Goal: Feedback & Contribution: Contribute content

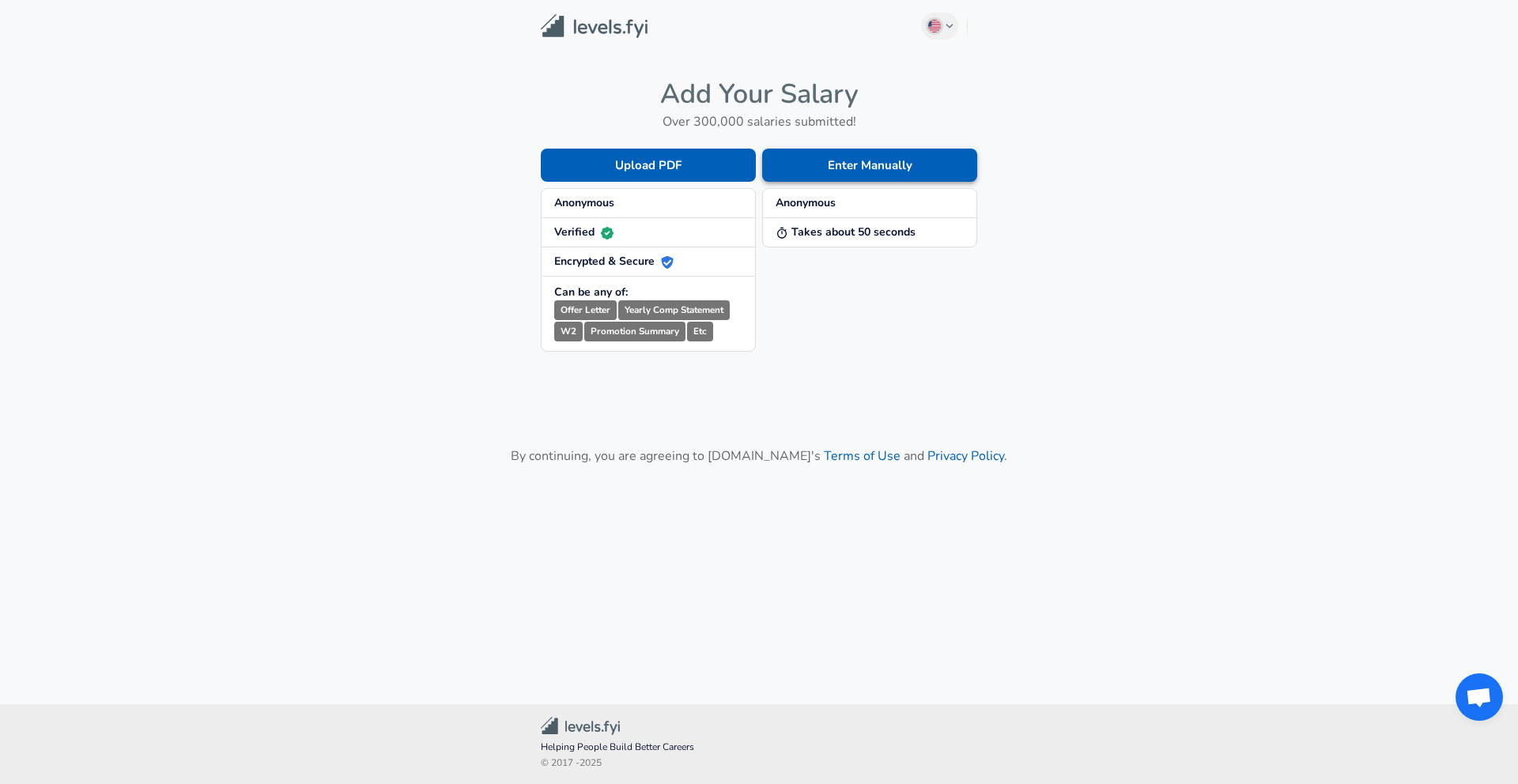
click at [815, 168] on button "Enter Manually" at bounding box center [870, 165] width 215 height 33
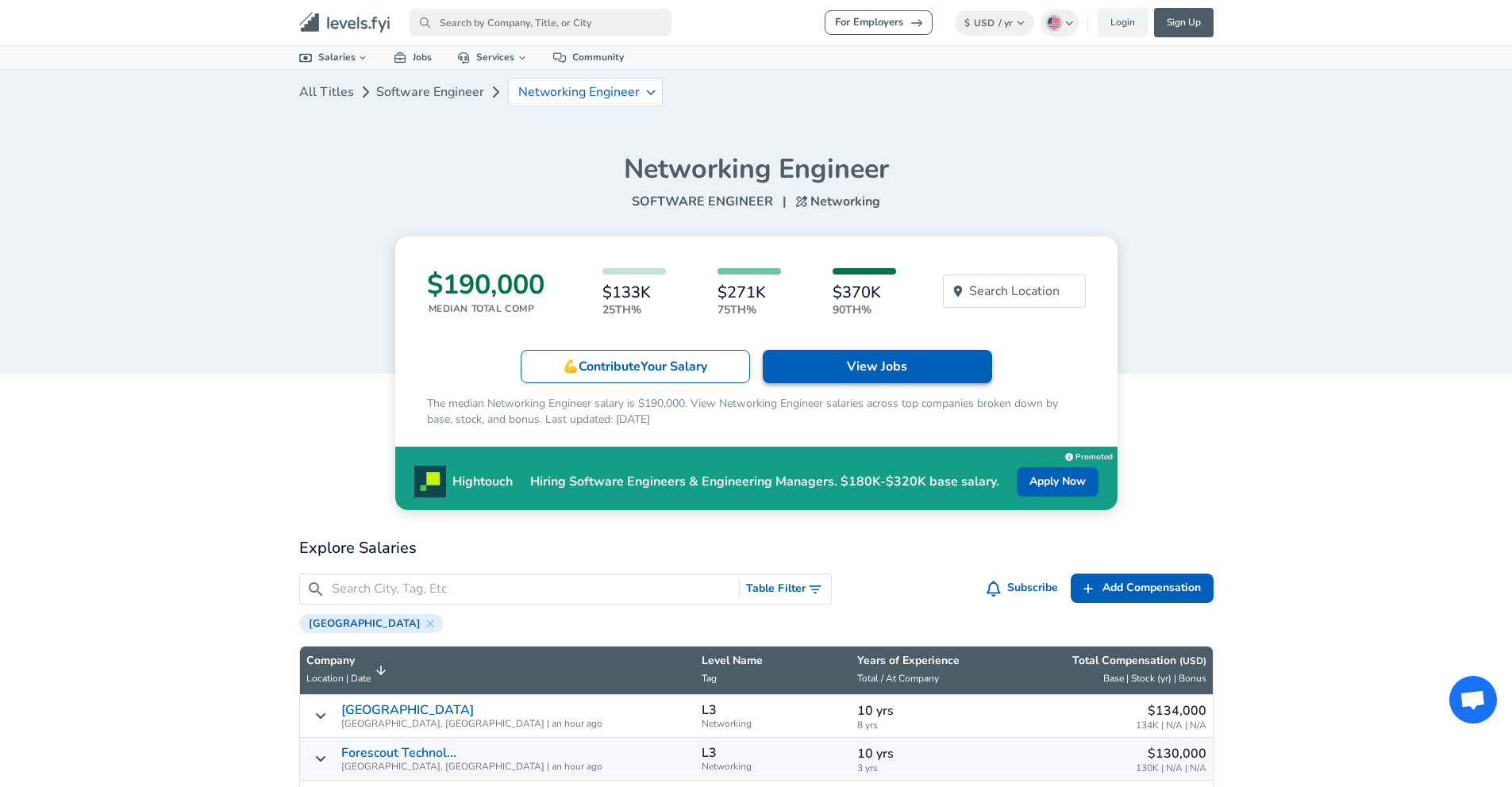
click at [922, 363] on link "View Jobs" at bounding box center [877, 366] width 230 height 33
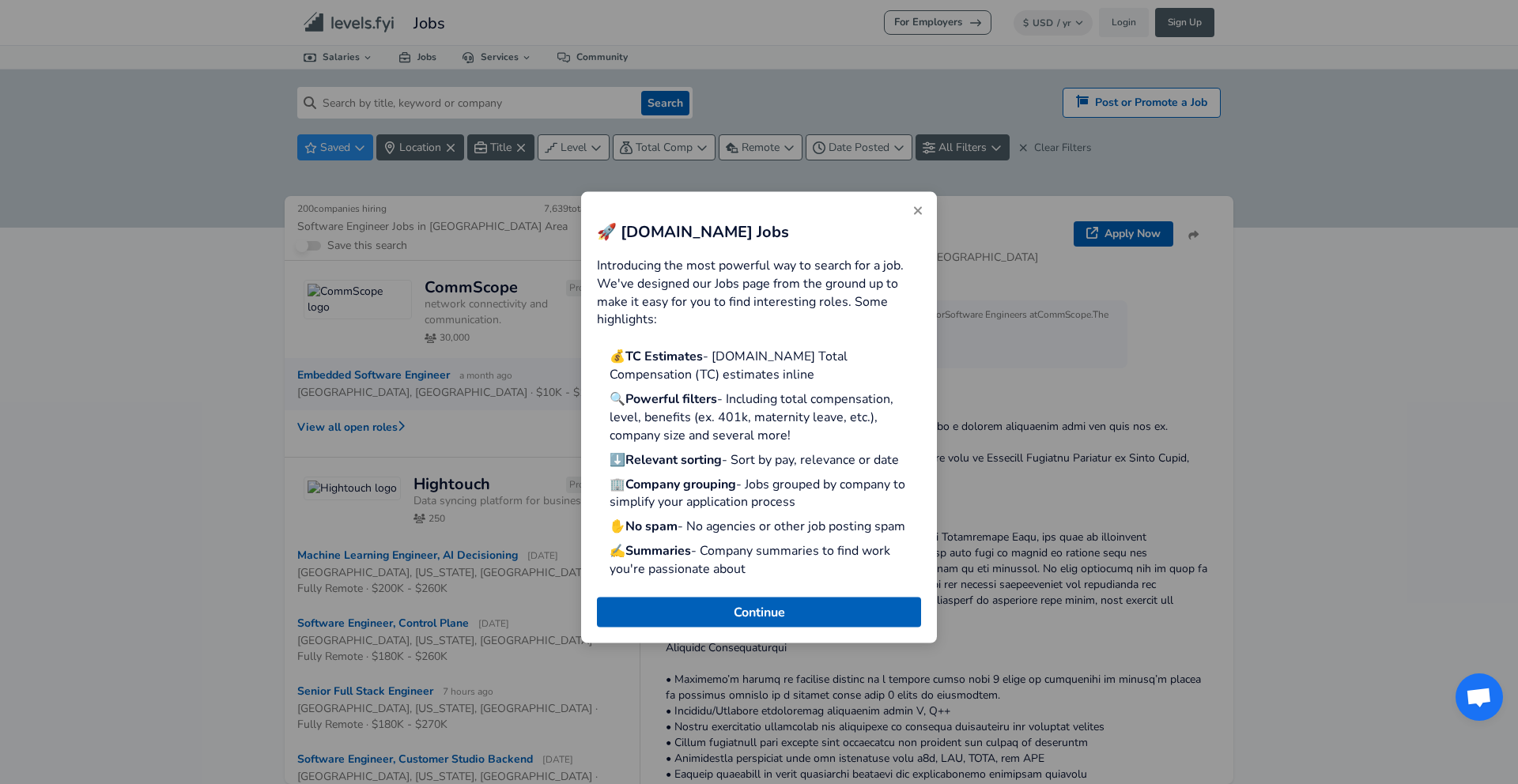
click at [906, 215] on button "Close" at bounding box center [917, 211] width 26 height 26
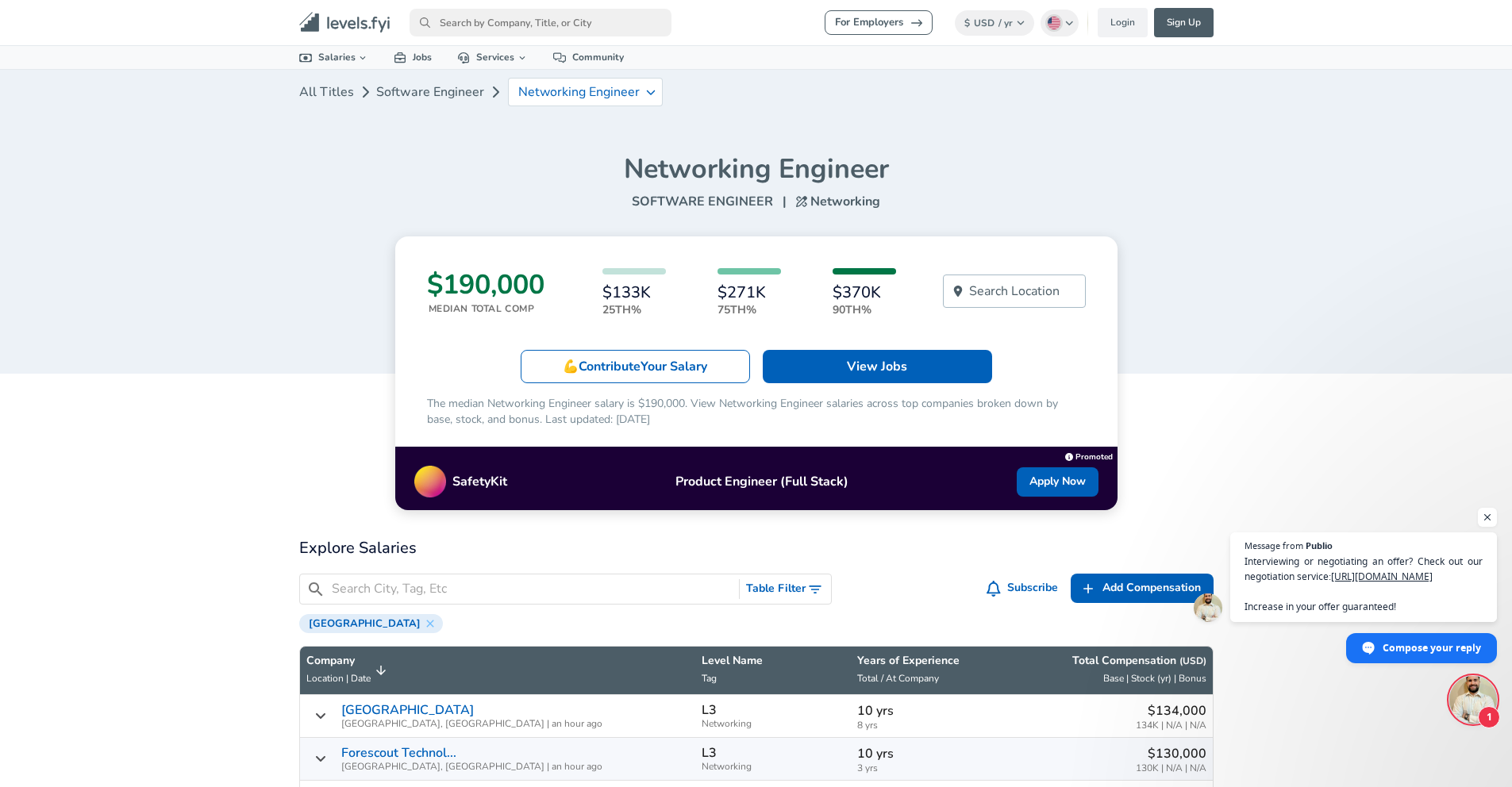
click at [1045, 290] on p "Search Location" at bounding box center [1014, 292] width 91 height 19
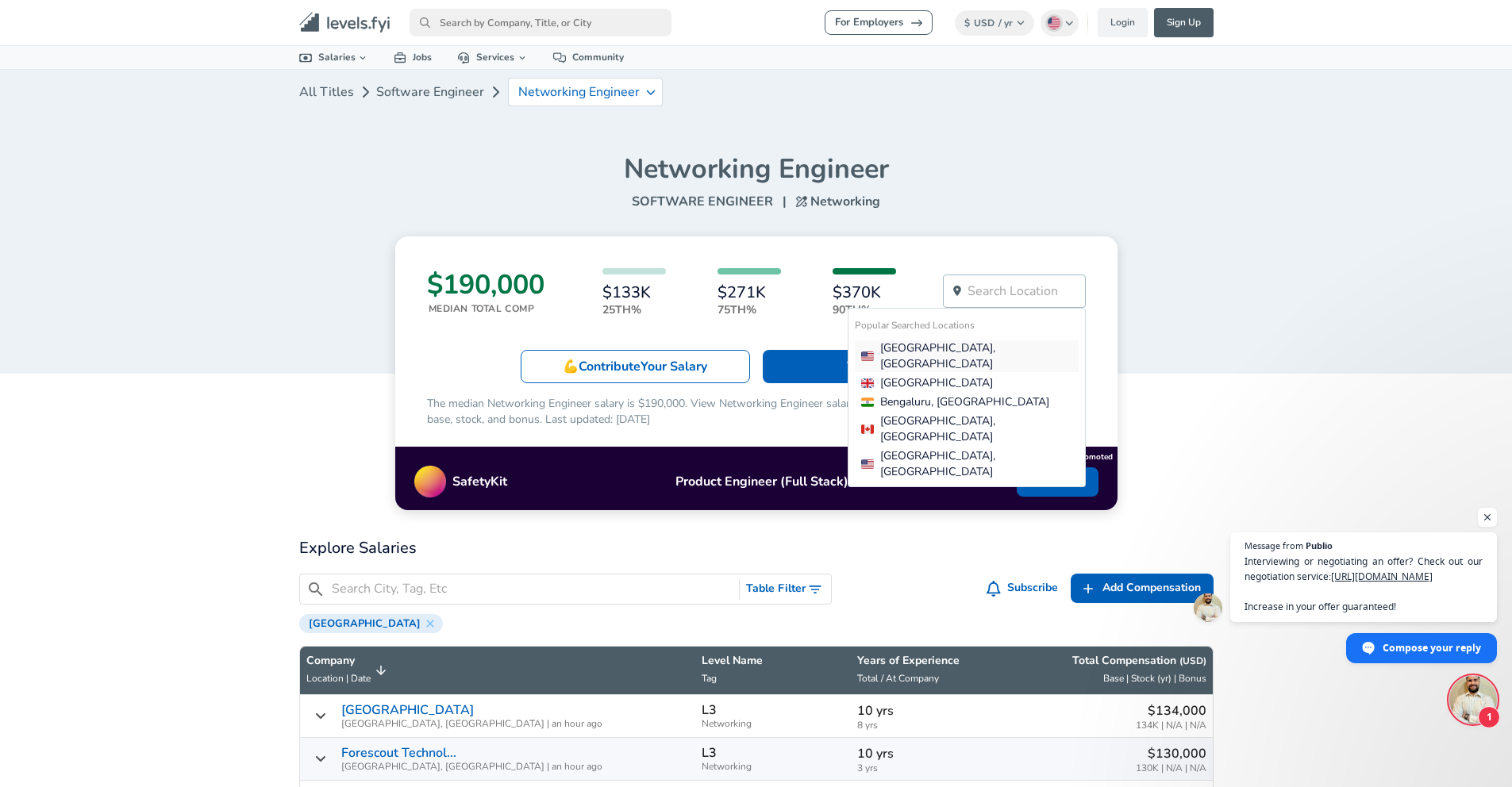
click at [974, 346] on div "[GEOGRAPHIC_DATA], [GEOGRAPHIC_DATA]" at bounding box center [970, 355] width 217 height 31
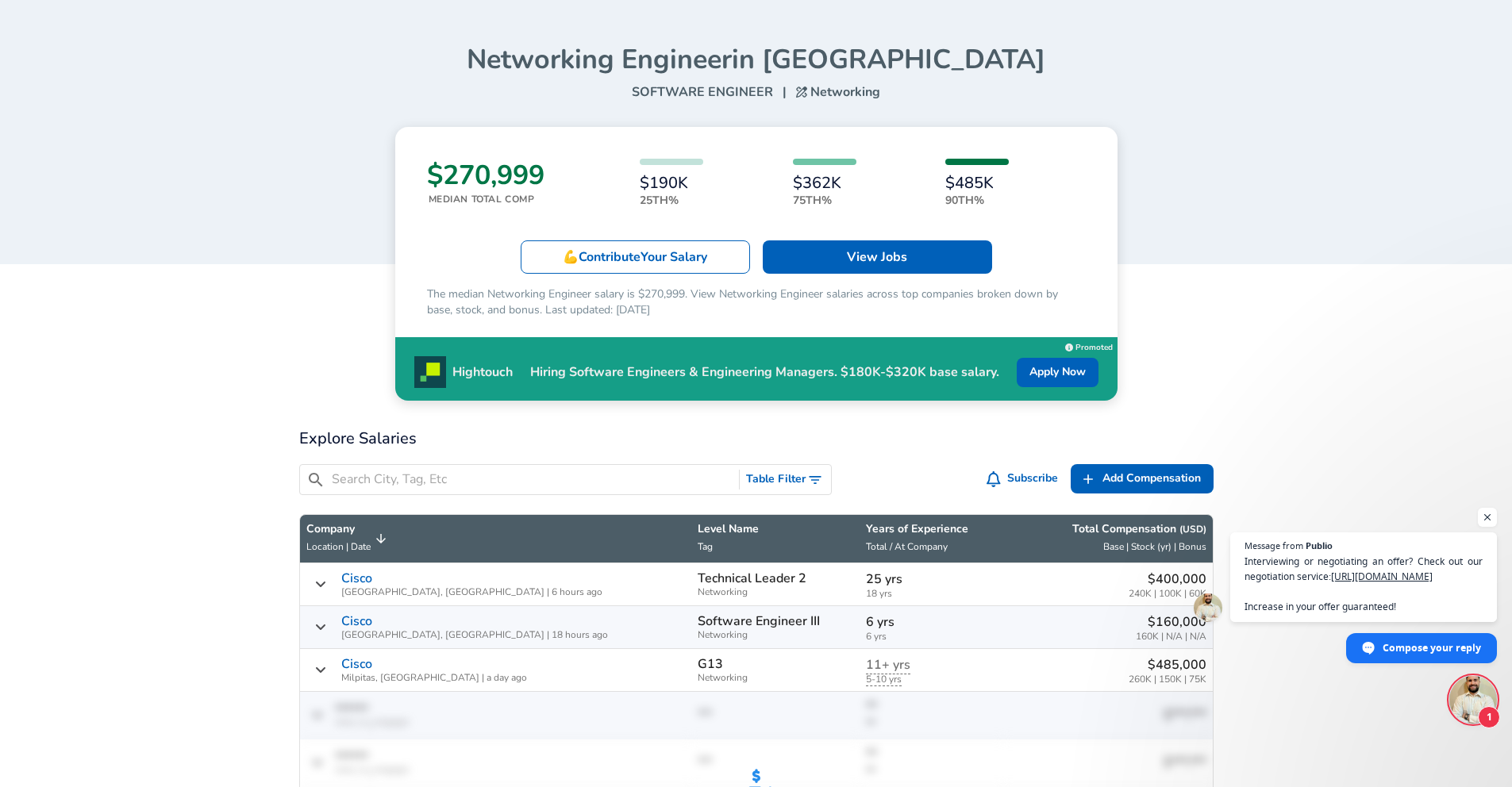
scroll to position [293, 0]
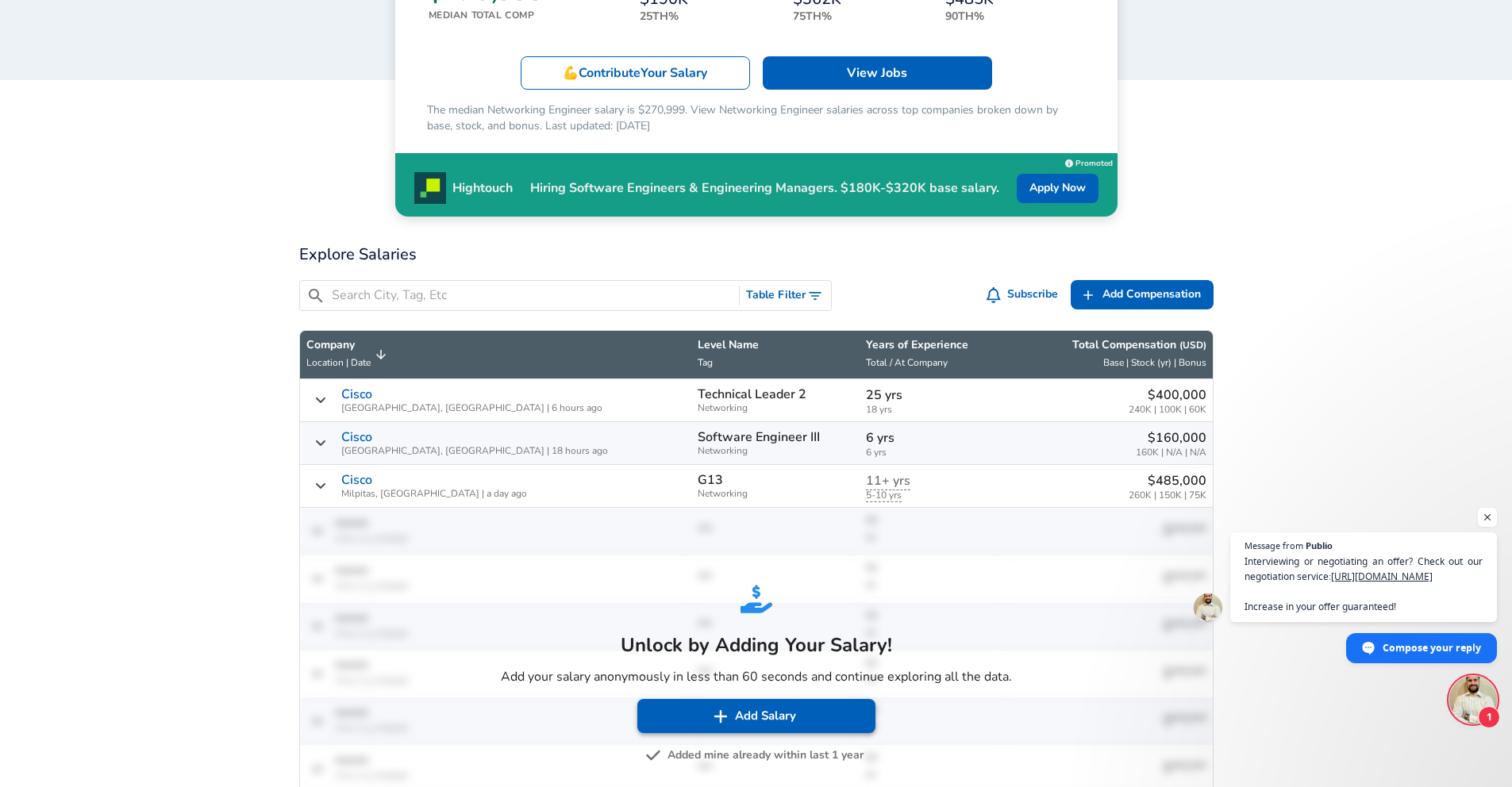
click at [783, 714] on button "Add Salary" at bounding box center [757, 716] width 238 height 33
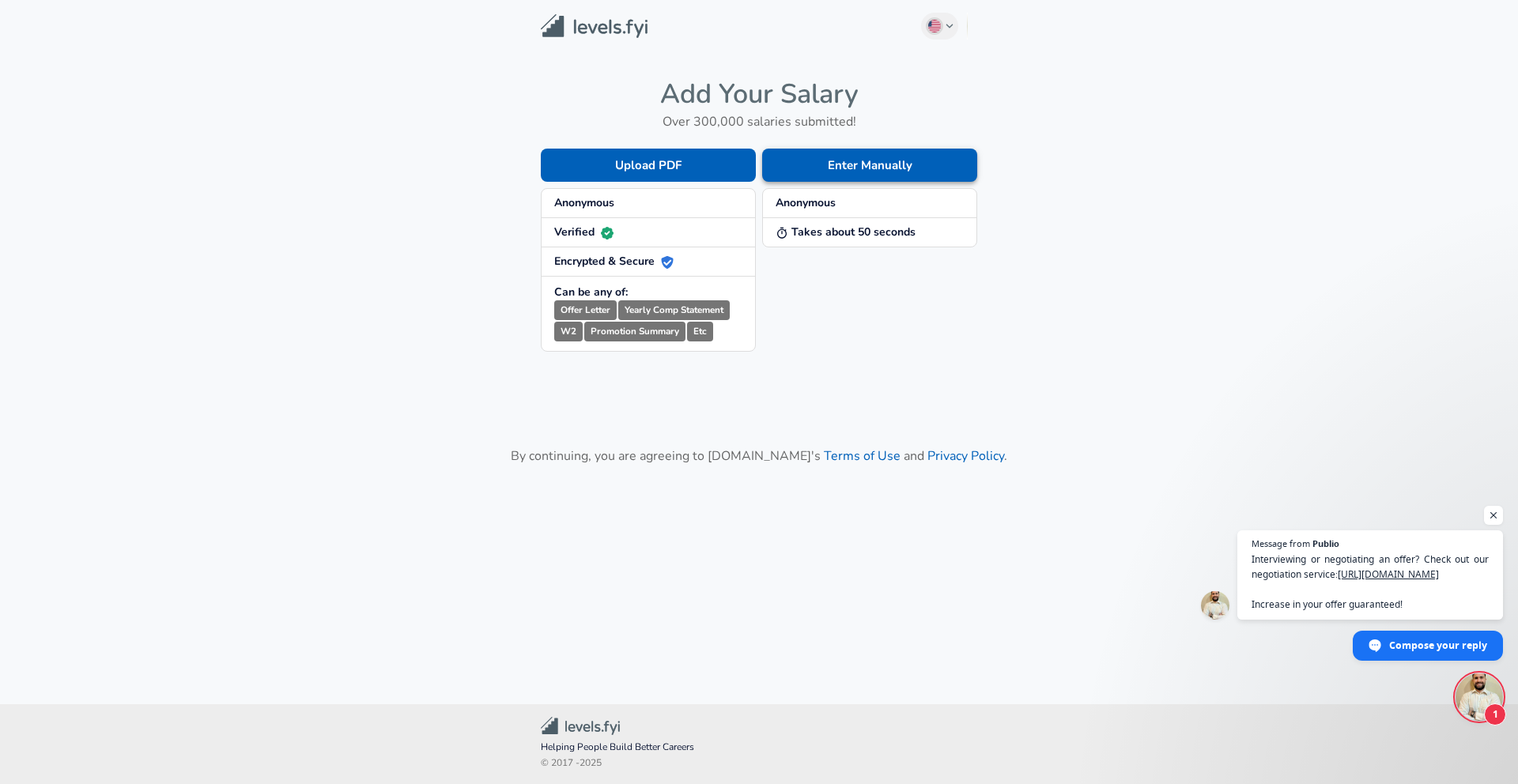
click at [855, 166] on button "Enter Manually" at bounding box center [870, 165] width 215 height 33
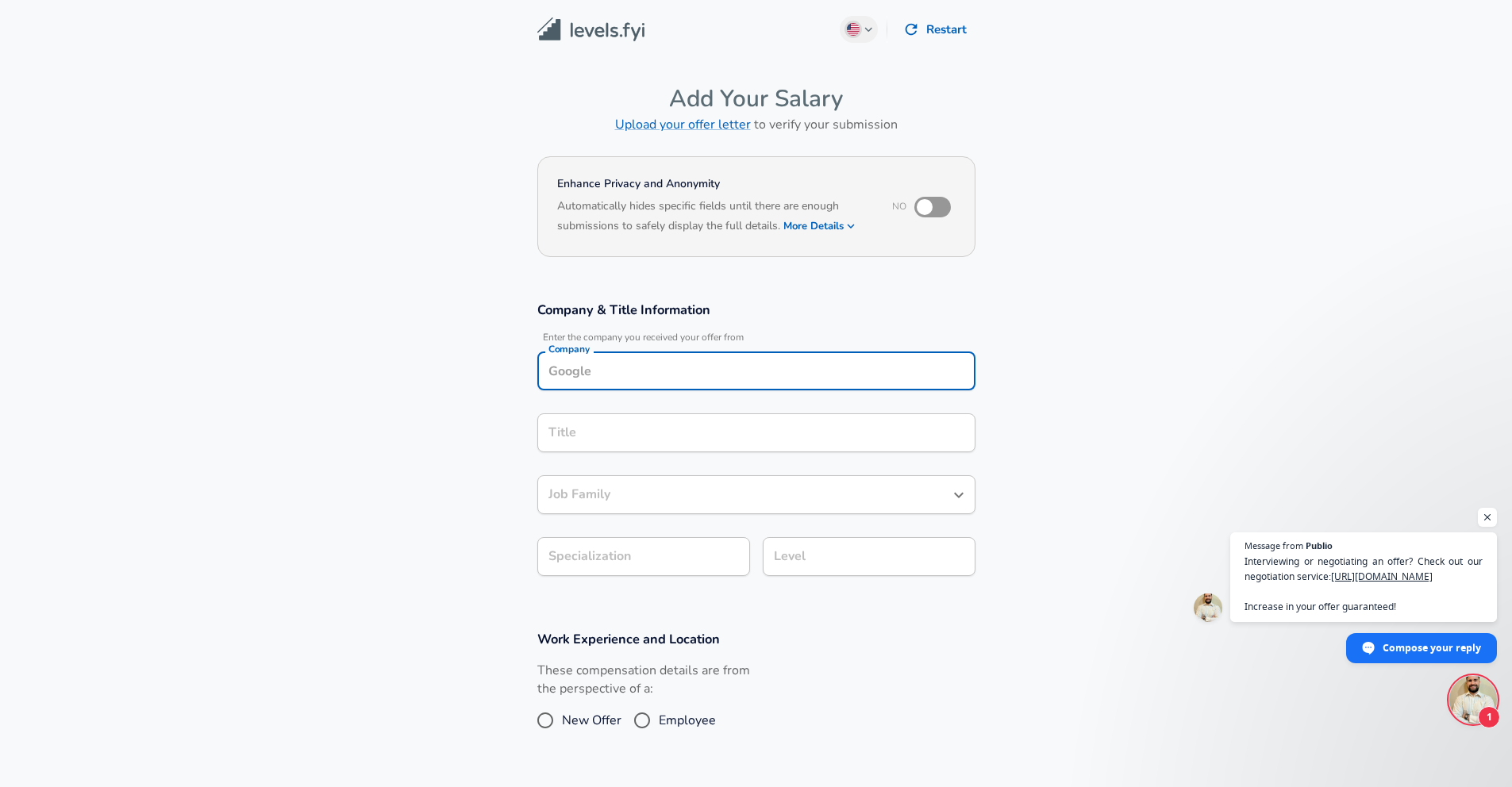
click at [667, 365] on input "Company" at bounding box center [756, 371] width 424 height 25
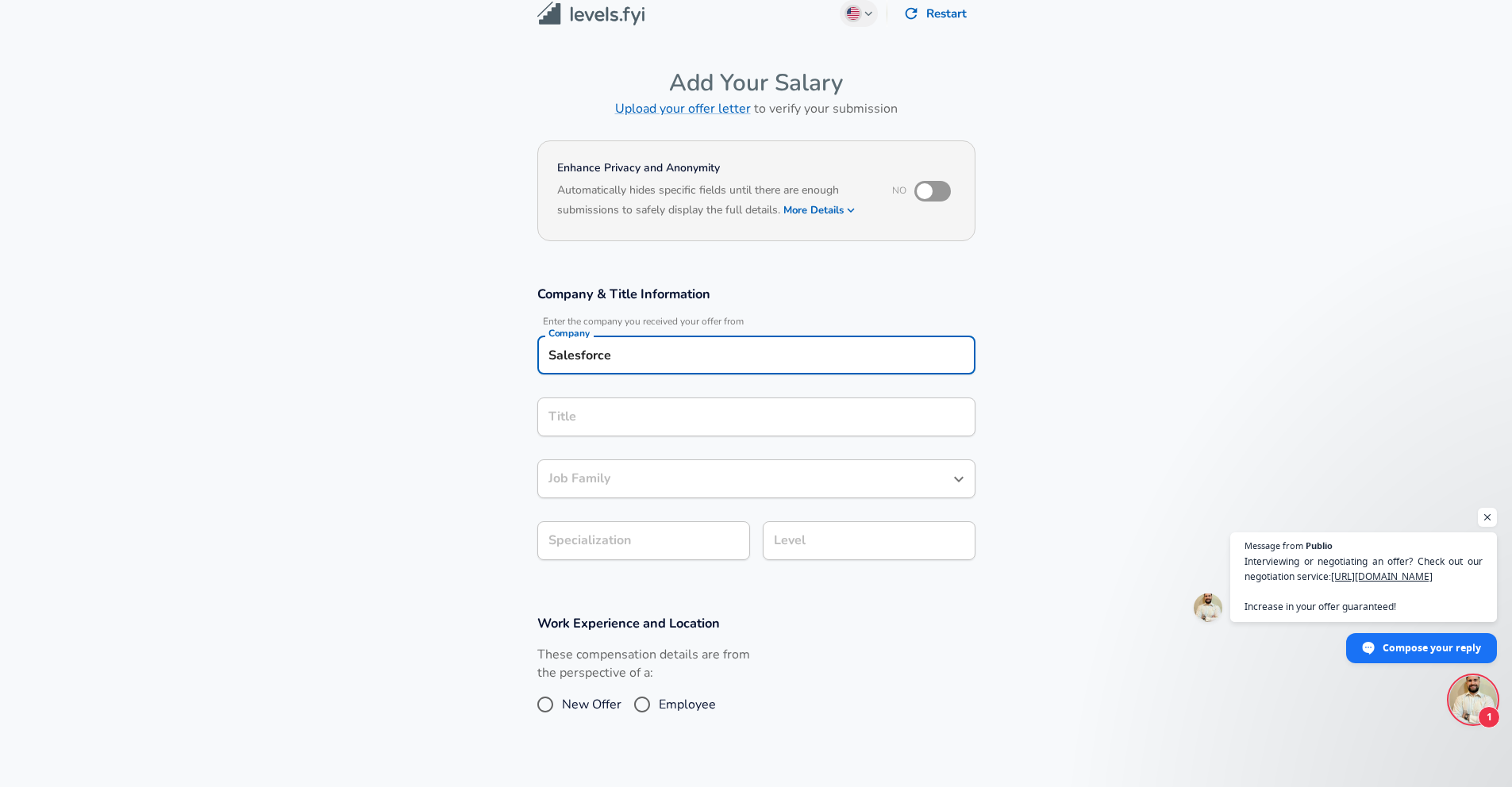
type input "Salesforce"
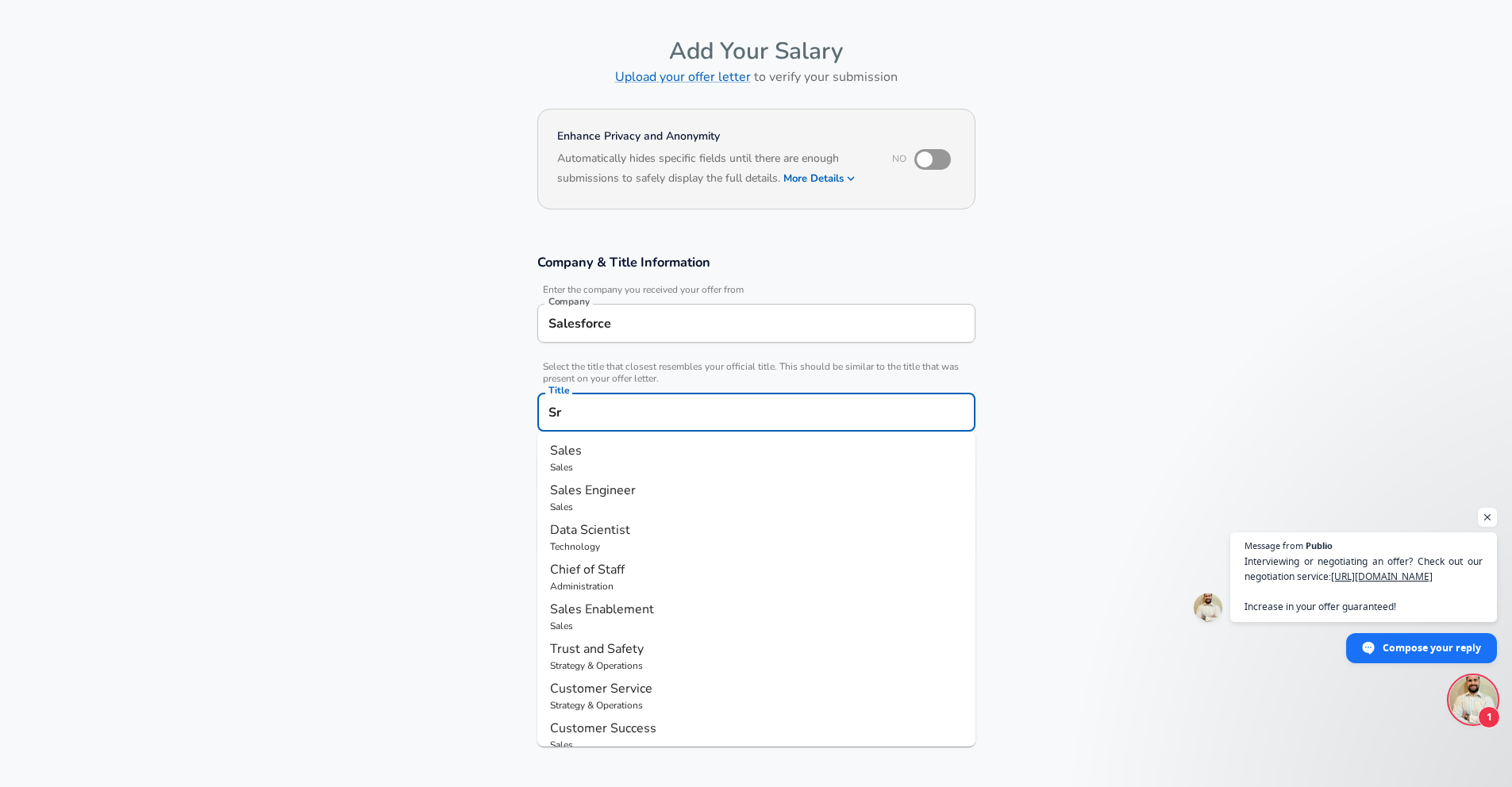
type input "S"
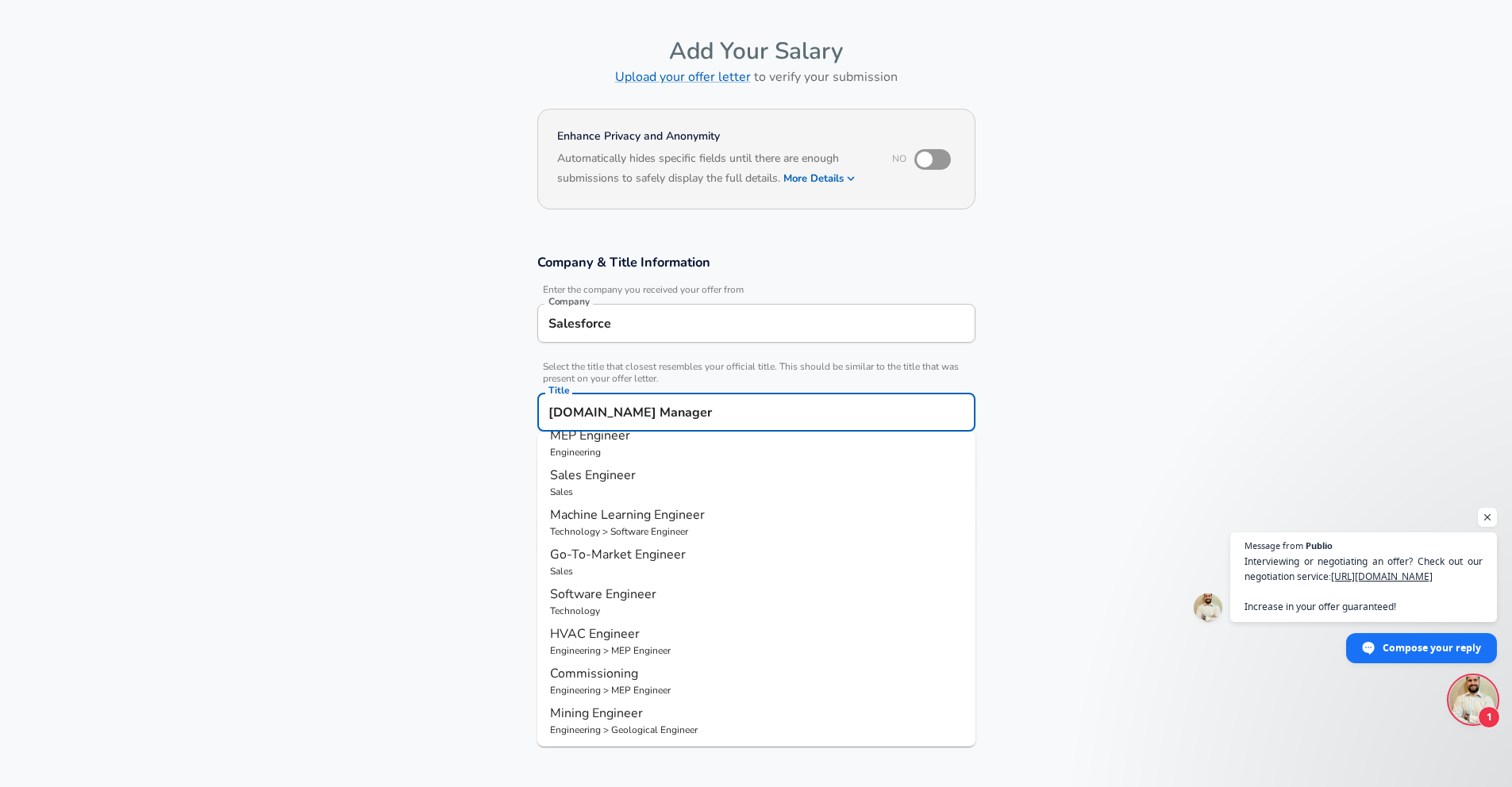
type input "[DOMAIN_NAME] Manager"
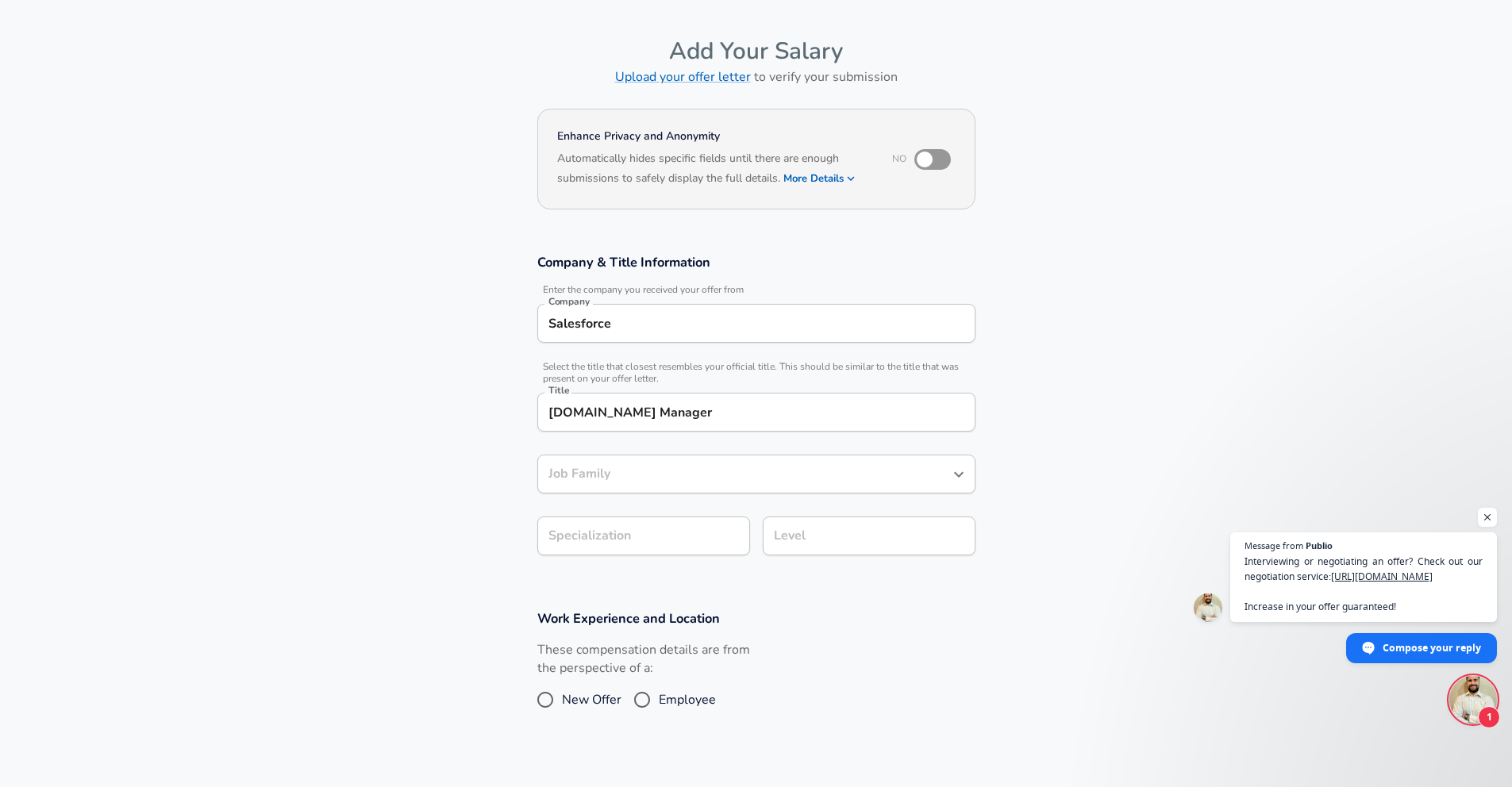
click at [428, 575] on section "Company & Title Information Enter the company you received your offer from Comp…" at bounding box center [756, 413] width 1512 height 356
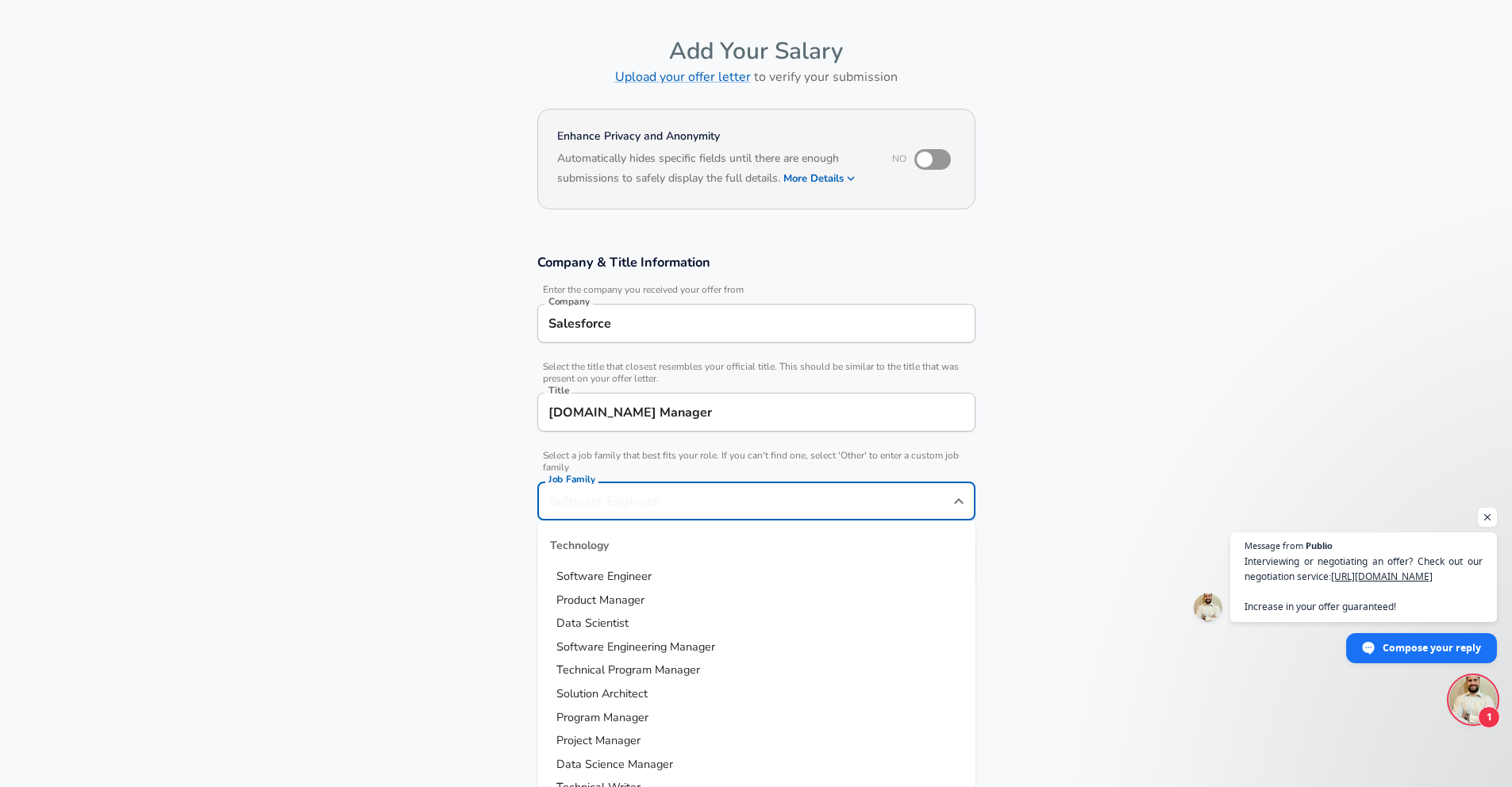
scroll to position [79, 0]
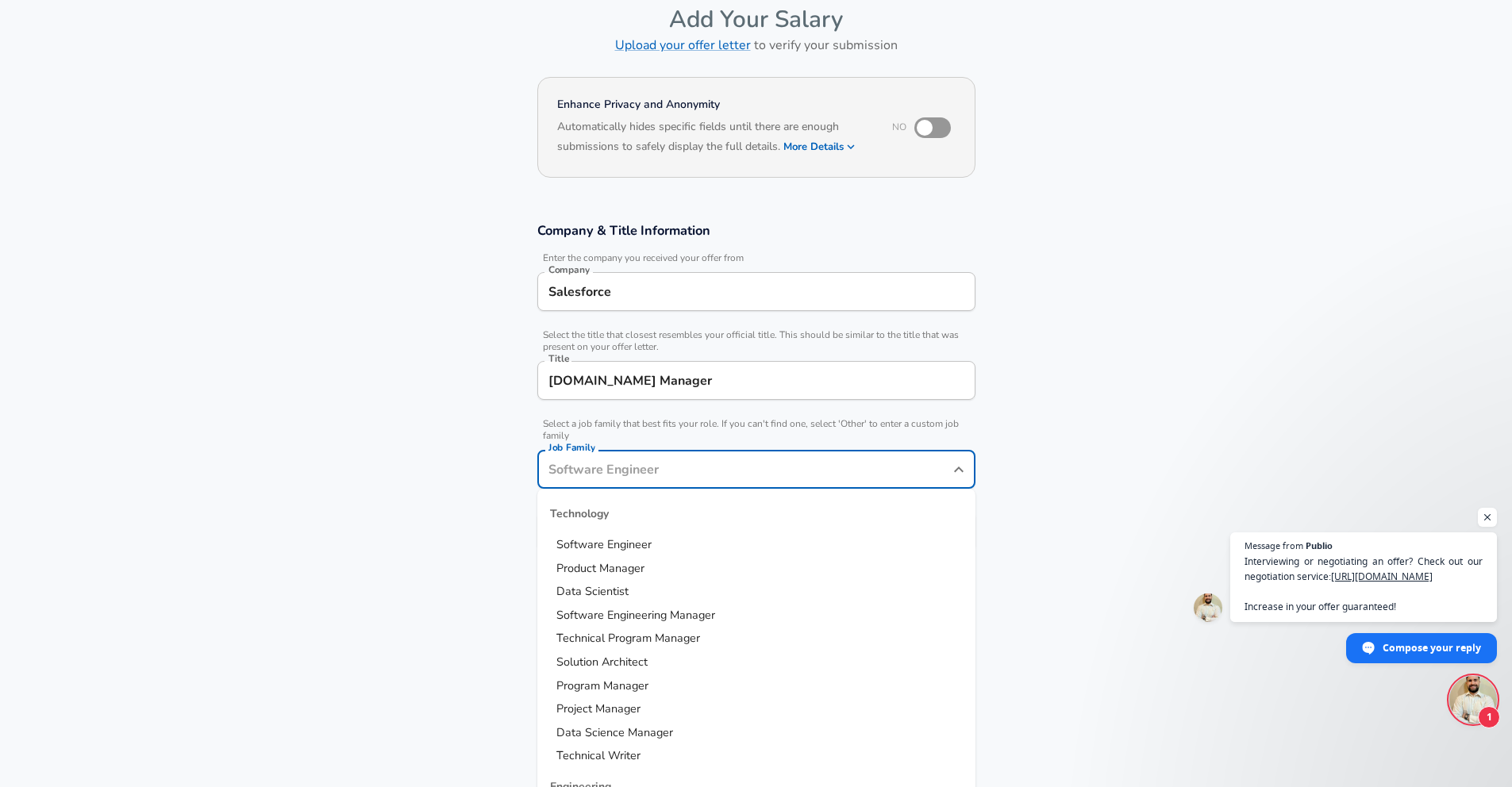
click at [619, 467] on input "Job Family" at bounding box center [745, 470] width 400 height 25
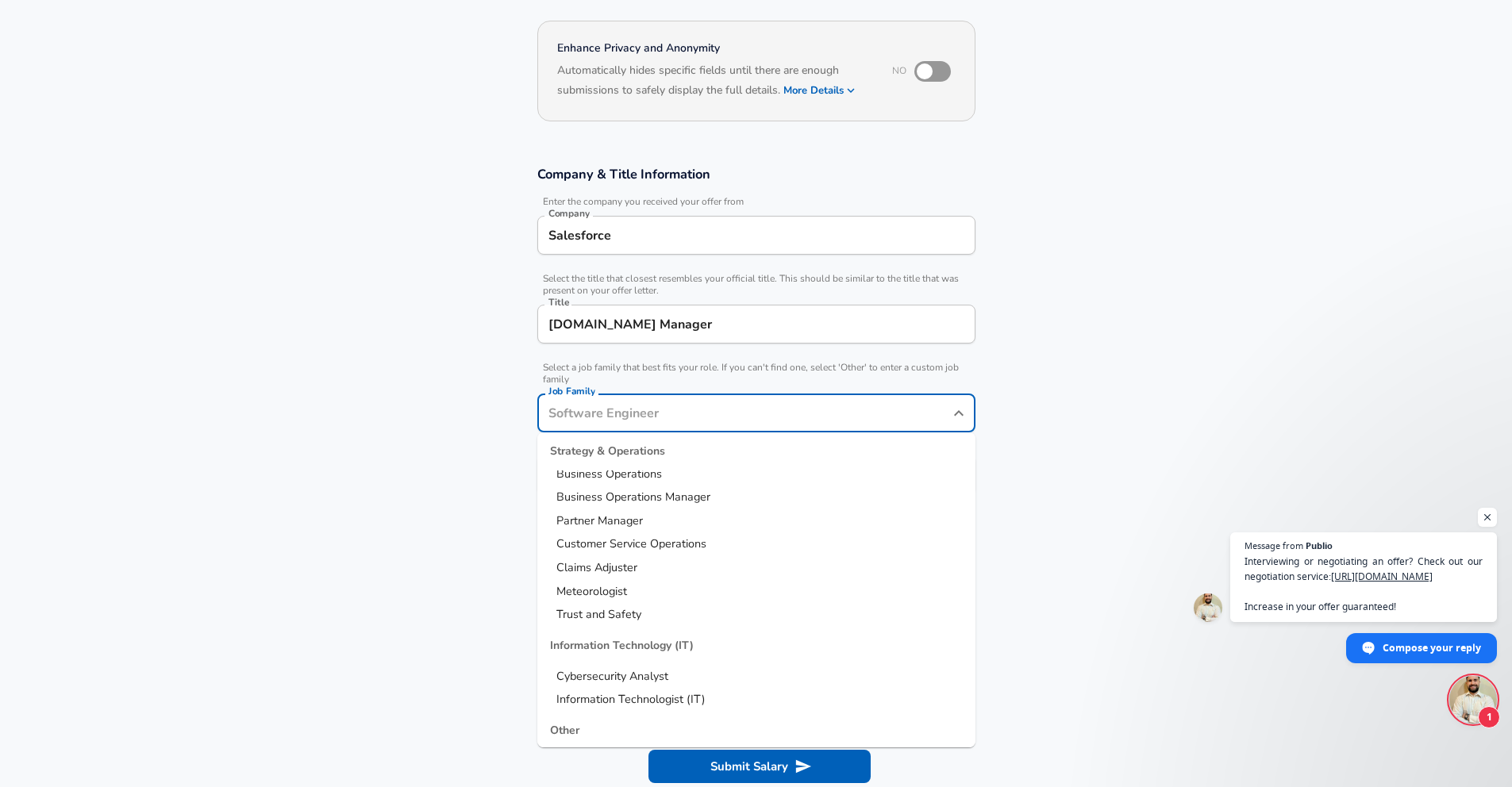
scroll to position [2107, 0]
click at [618, 667] on span "Information Technologist (IT)" at bounding box center [631, 666] width 150 height 16
type input "Information Technologist (IT)"
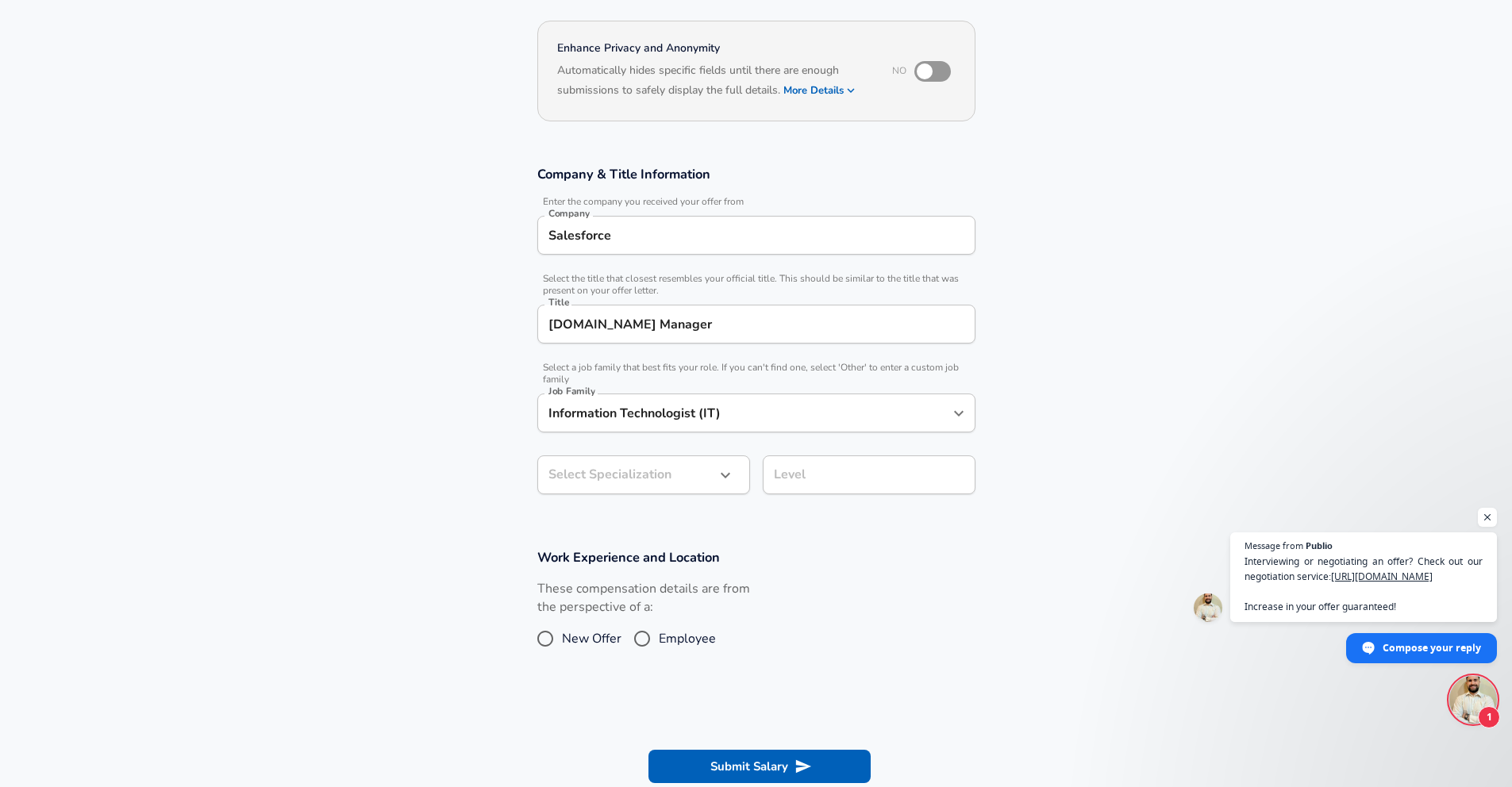
click at [641, 496] on div "Select Specialization ​ Select Specialization" at bounding box center [644, 476] width 213 height 43
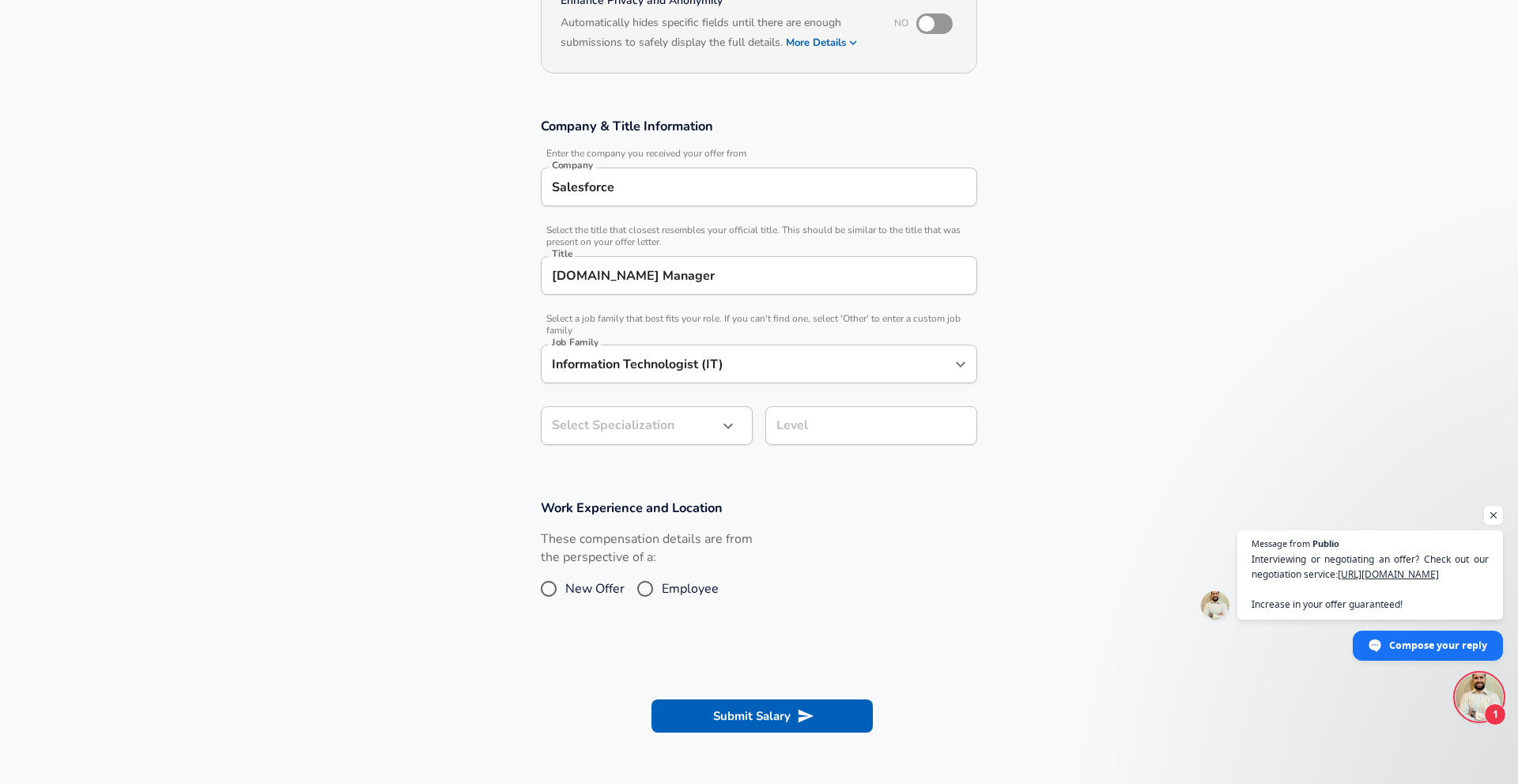
click at [638, 479] on body "English ([GEOGRAPHIC_DATA]) Change Restart Add Your Salary Upload your offer le…" at bounding box center [759, 210] width 1518 height 784
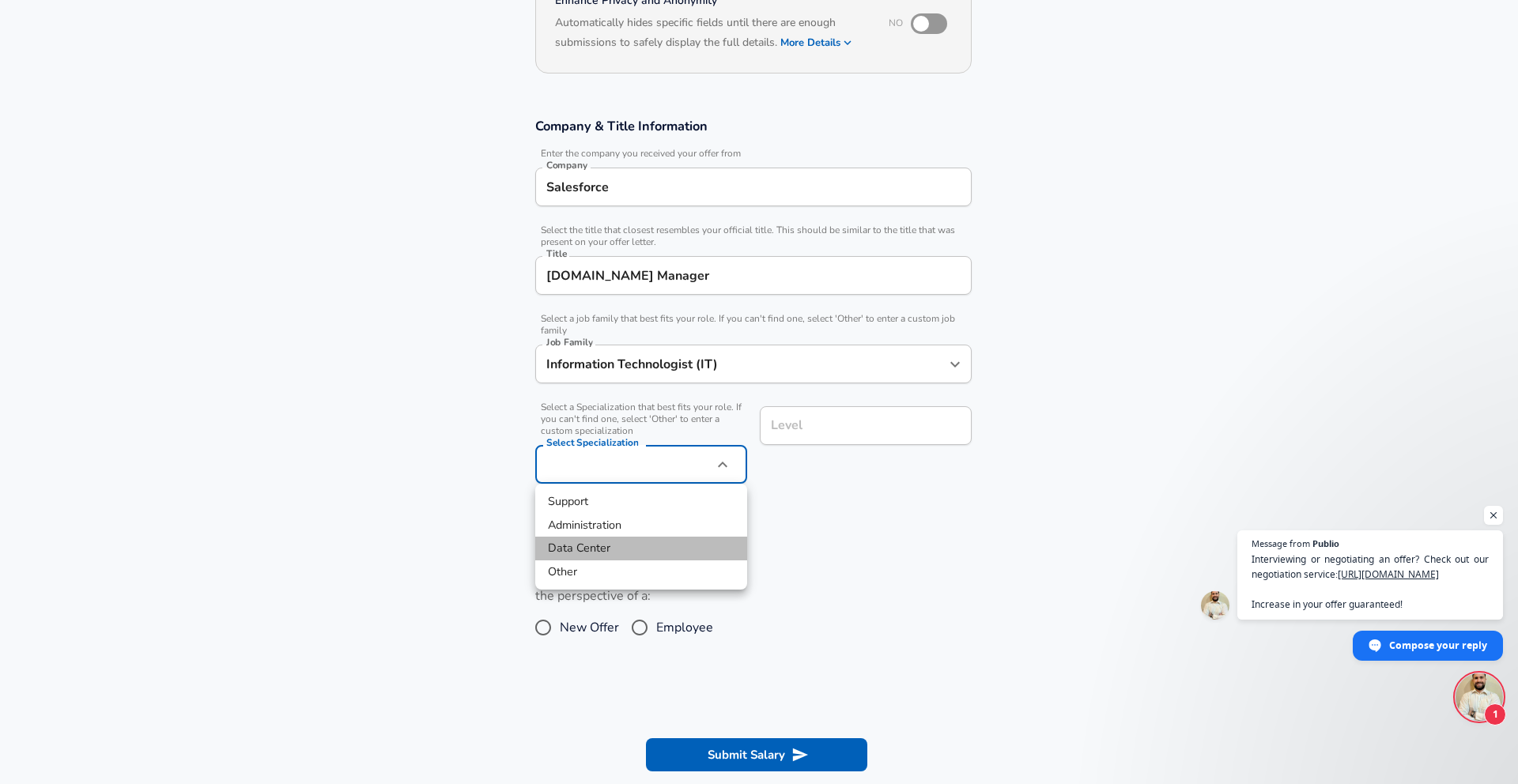
click at [602, 554] on li "Data Center" at bounding box center [641, 548] width 212 height 24
type input "Data Center"
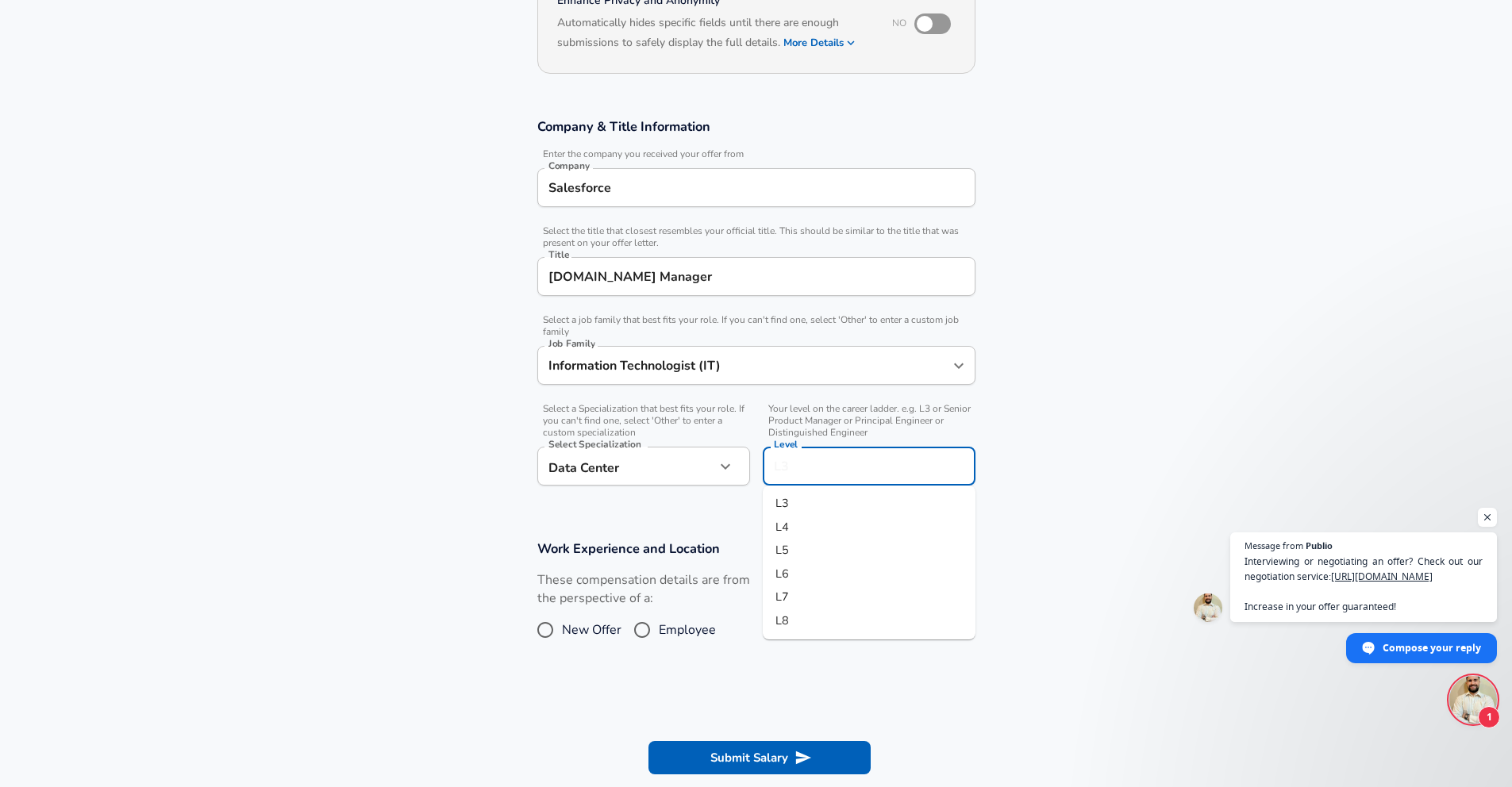
scroll to position [215, 0]
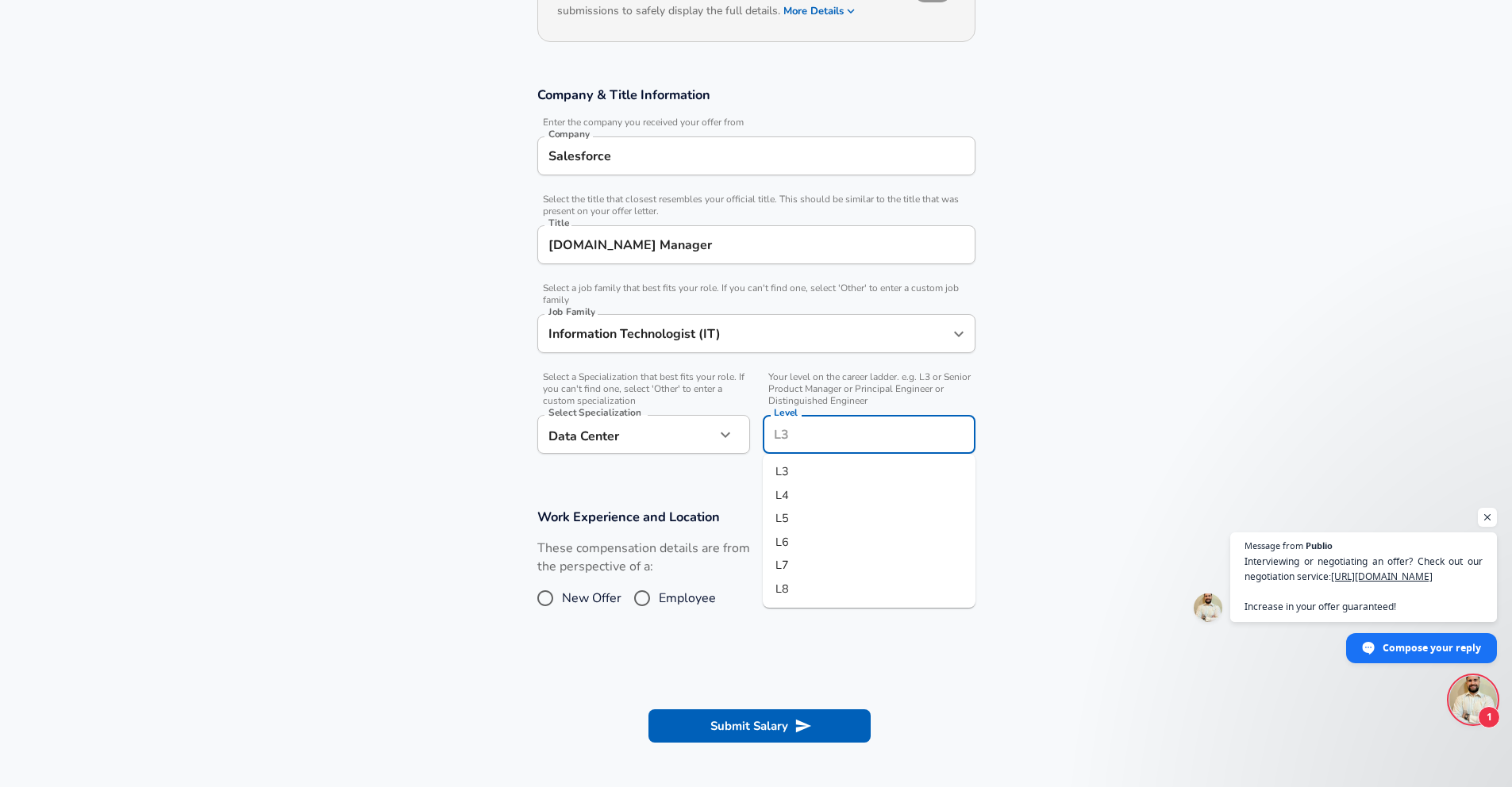
click at [842, 425] on input "Level" at bounding box center [869, 434] width 198 height 25
click at [868, 535] on li "L6" at bounding box center [868, 542] width 213 height 24
type input "L6"
click at [1029, 551] on section "Work Experience and Location These compensation details are from the perspectiv…" at bounding box center [756, 569] width 1512 height 159
click at [649, 600] on input "Employee" at bounding box center [642, 597] width 33 height 26
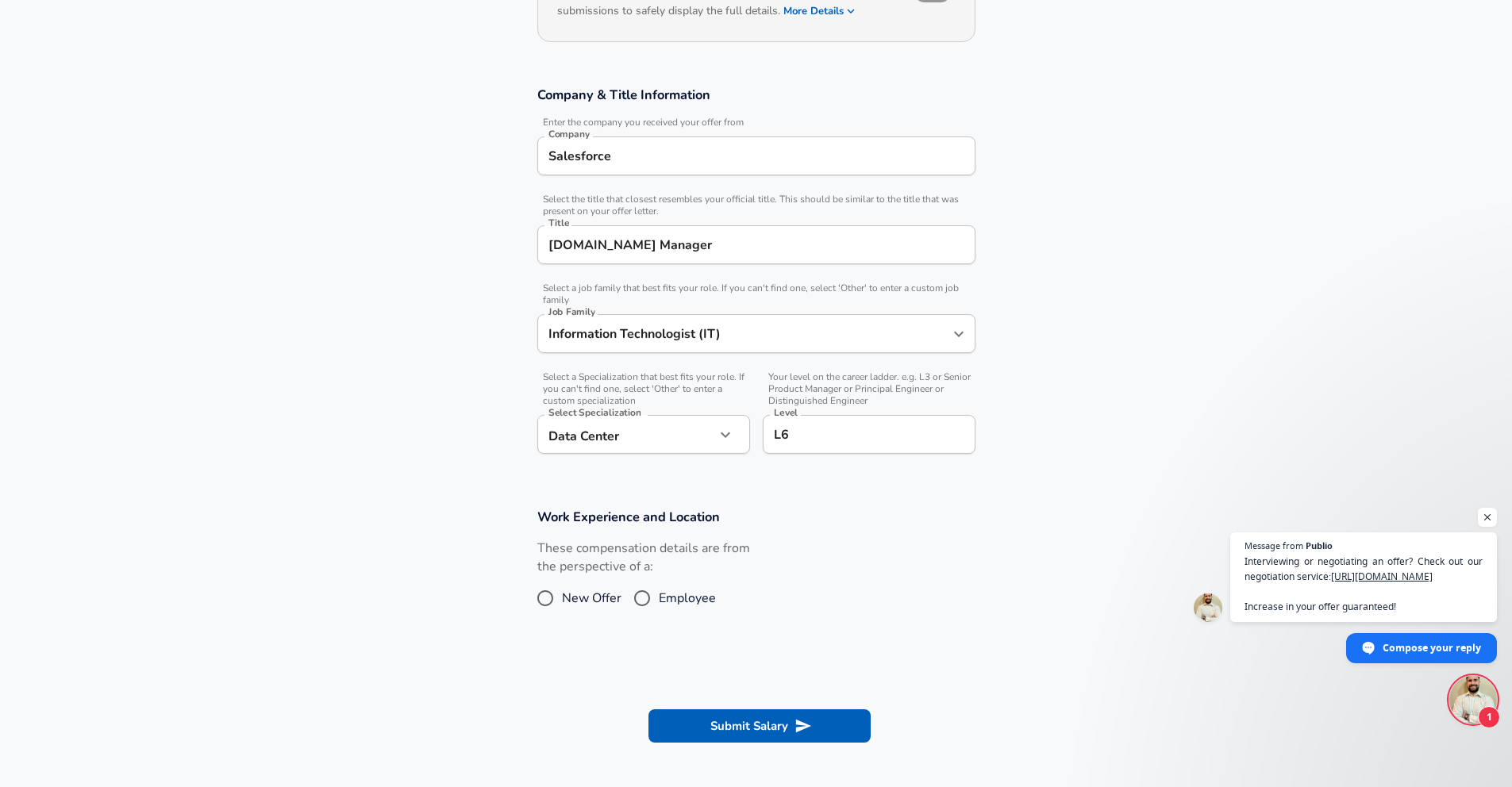
radio input "true"
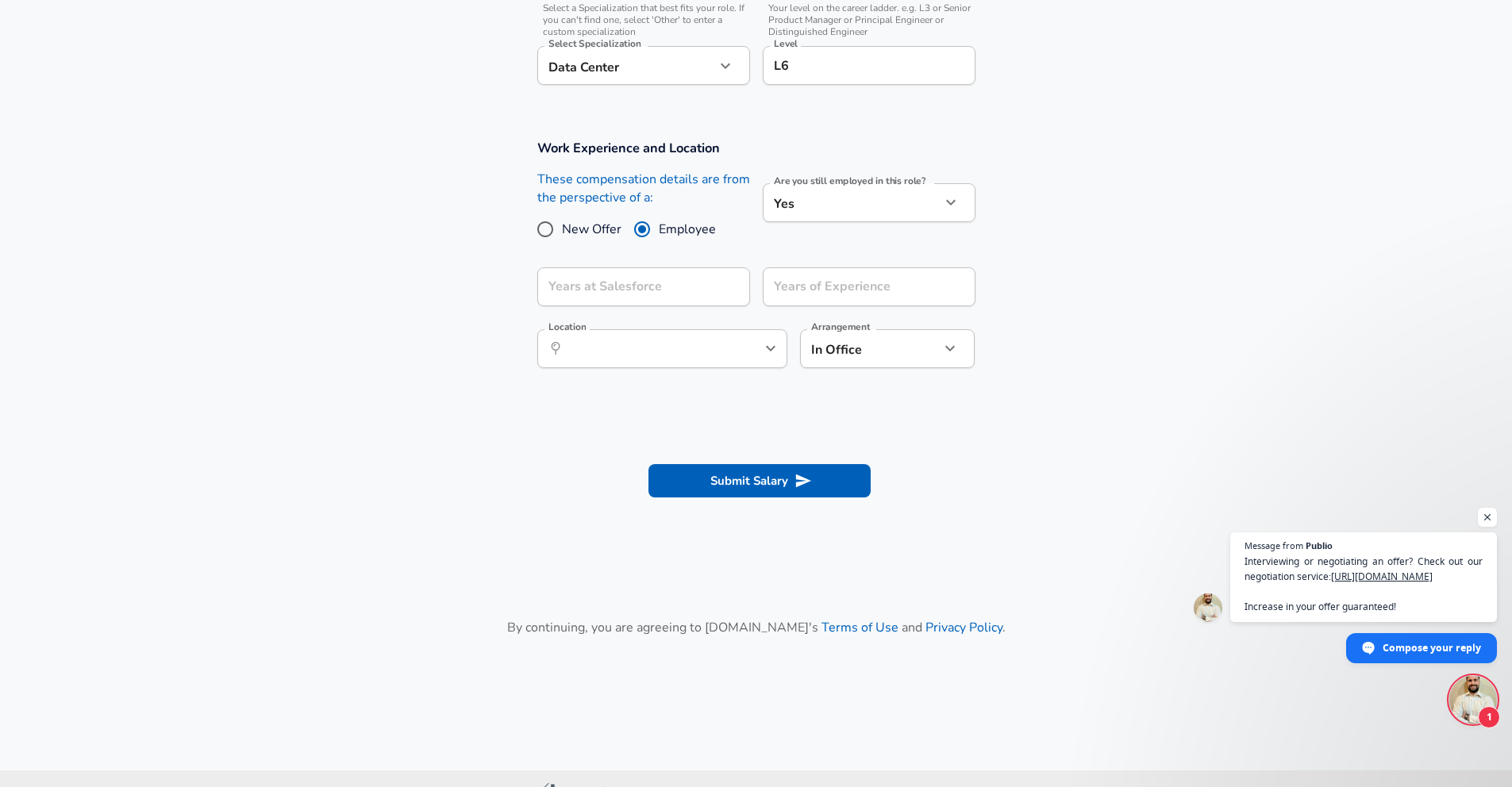
scroll to position [647, 0]
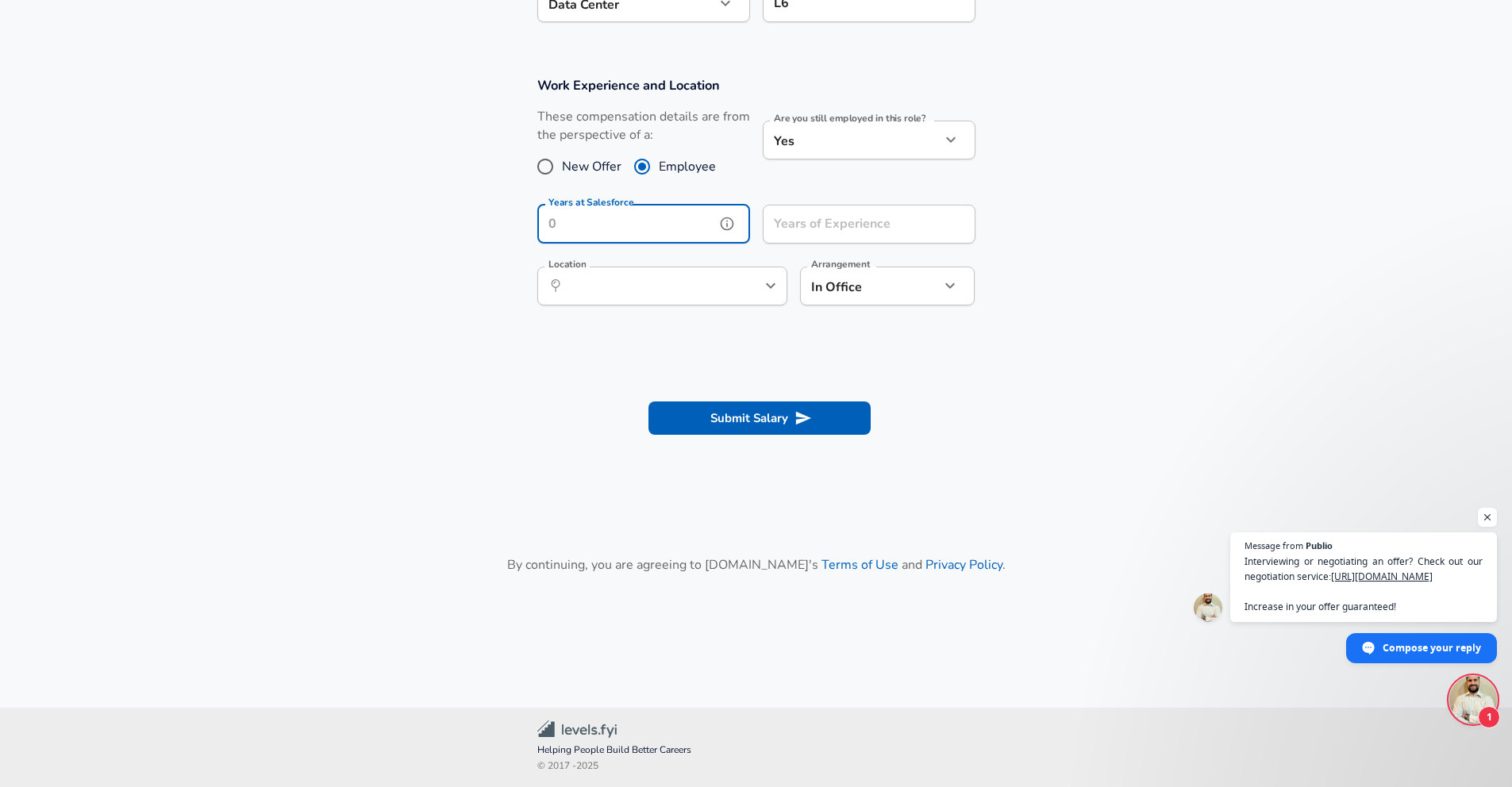
click at [636, 226] on input "Years at Salesforce" at bounding box center [626, 224] width 178 height 39
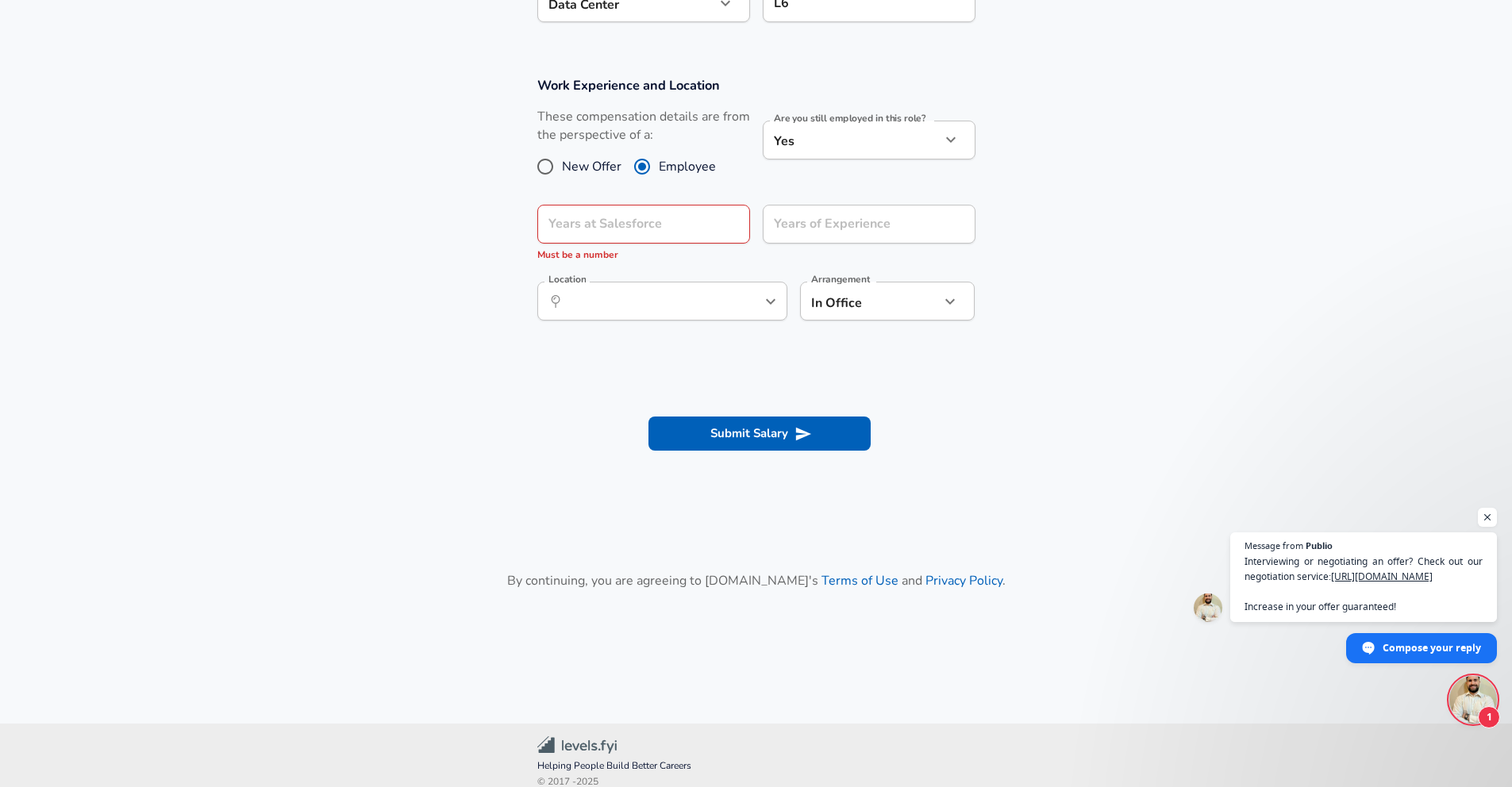
click at [964, 192] on div "Years of Experience Years of Experience" at bounding box center [863, 231] width 225 height 78
click at [717, 232] on div "Years at Salesforce" at bounding box center [644, 224] width 213 height 39
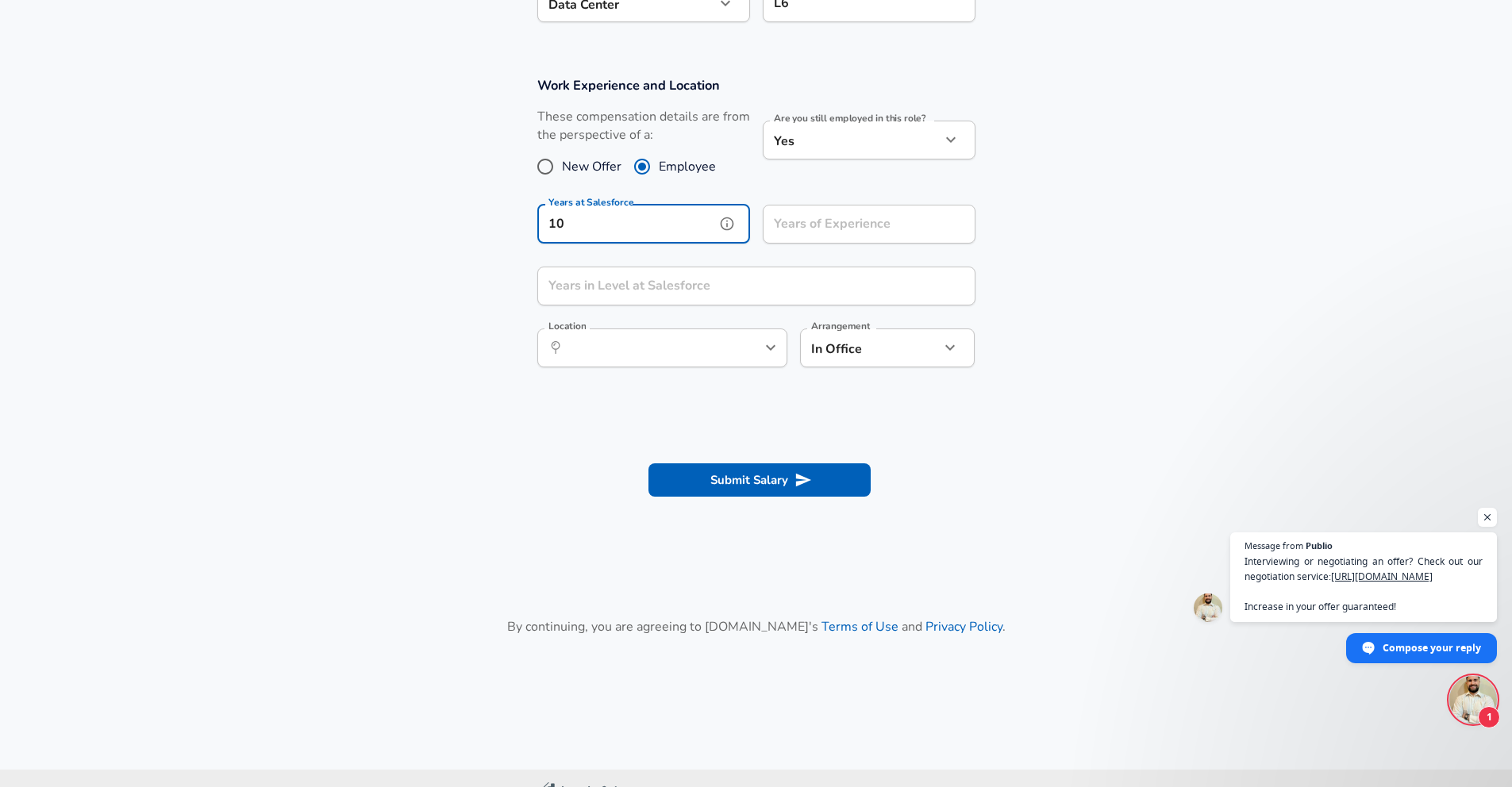
type input "10"
click at [550, 468] on div "Submit Salary" at bounding box center [757, 479] width 477 height 33
click at [617, 298] on input "Years in Level at Salesforce" at bounding box center [739, 286] width 403 height 39
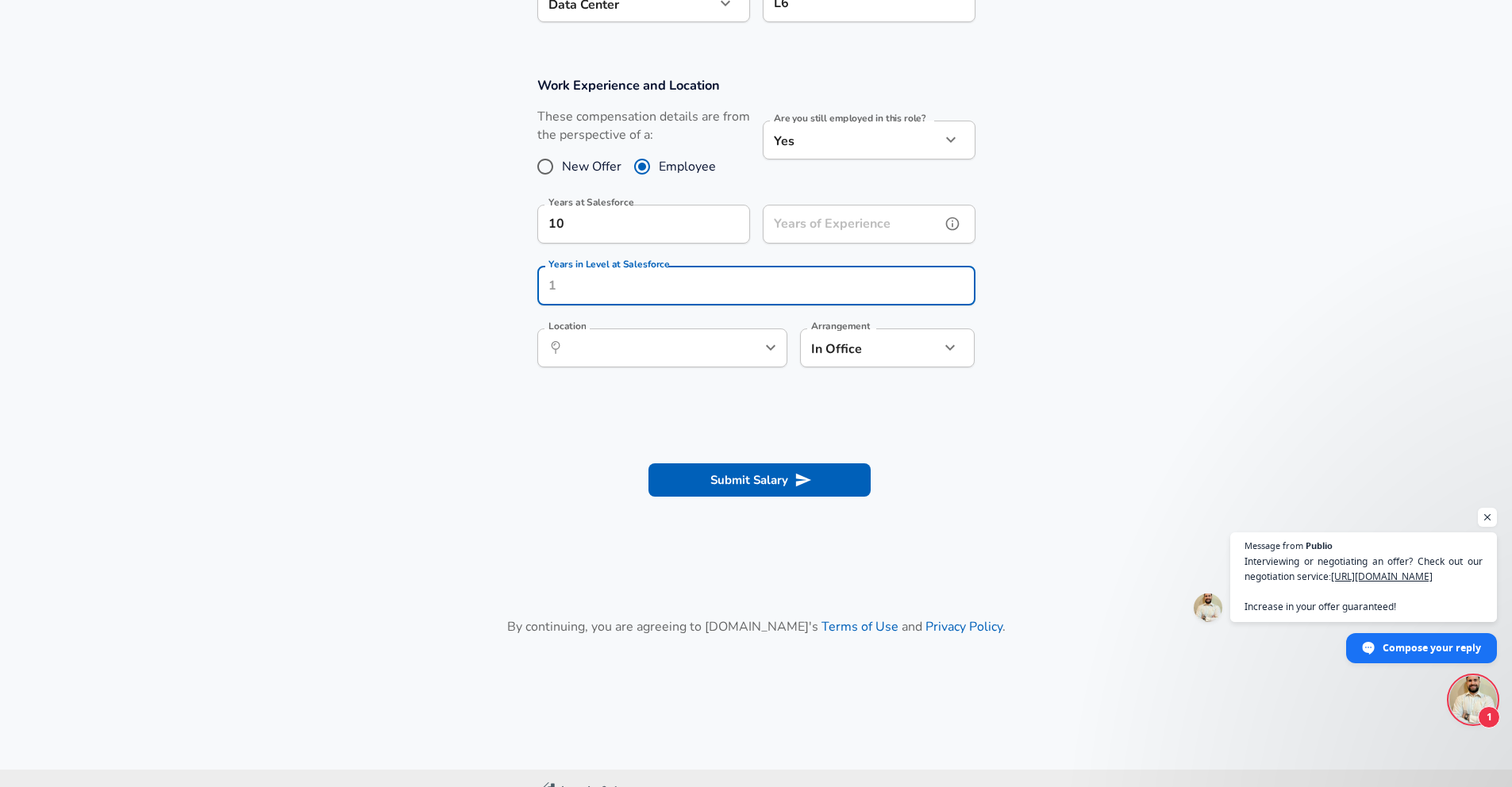
click at [839, 224] on input "Years of Experience" at bounding box center [851, 224] width 178 height 39
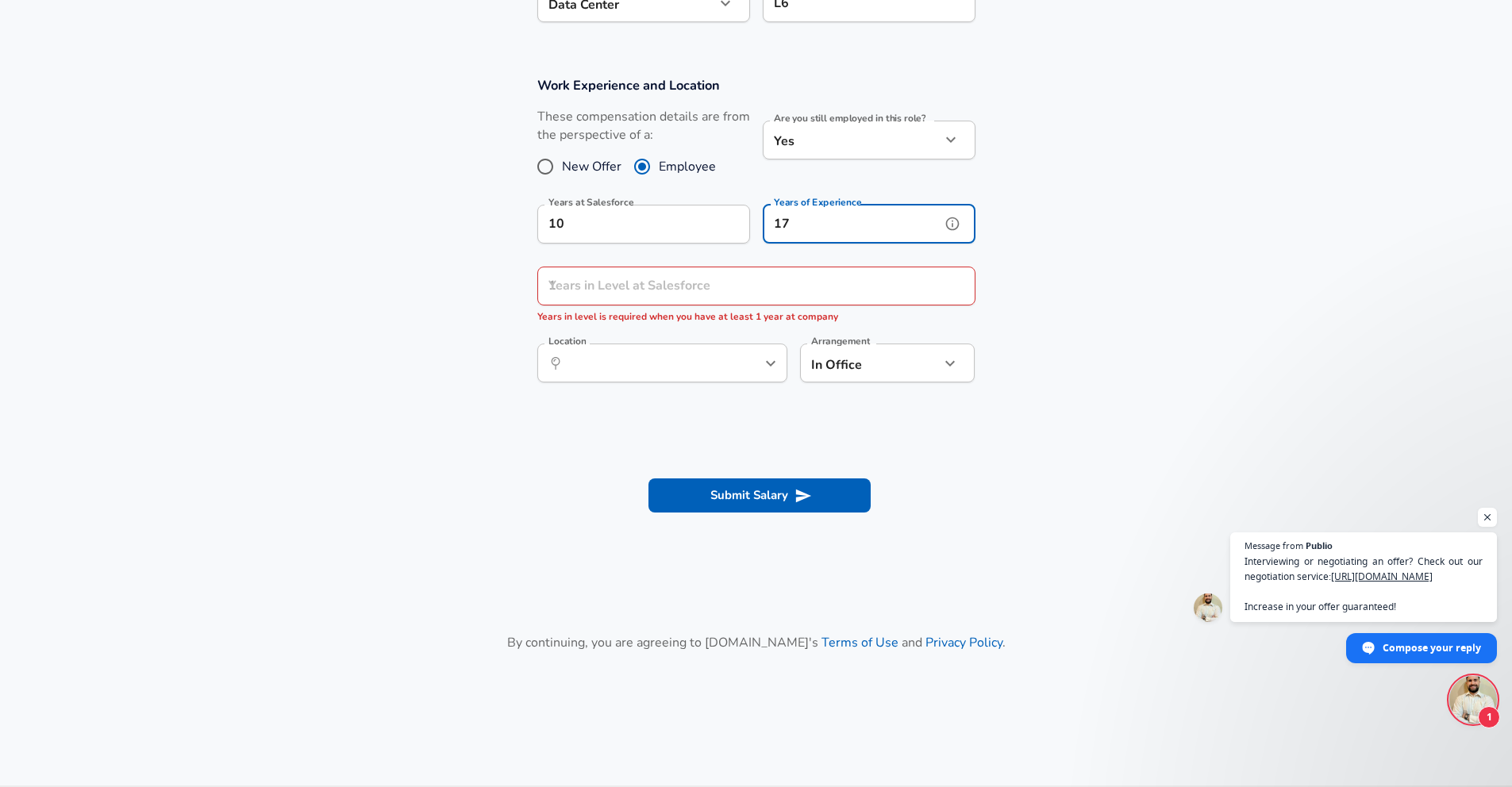
type input "17"
click at [864, 419] on section at bounding box center [756, 434] width 1512 height 30
click at [703, 281] on input "Years in Level at Salesforce" at bounding box center [739, 286] width 403 height 39
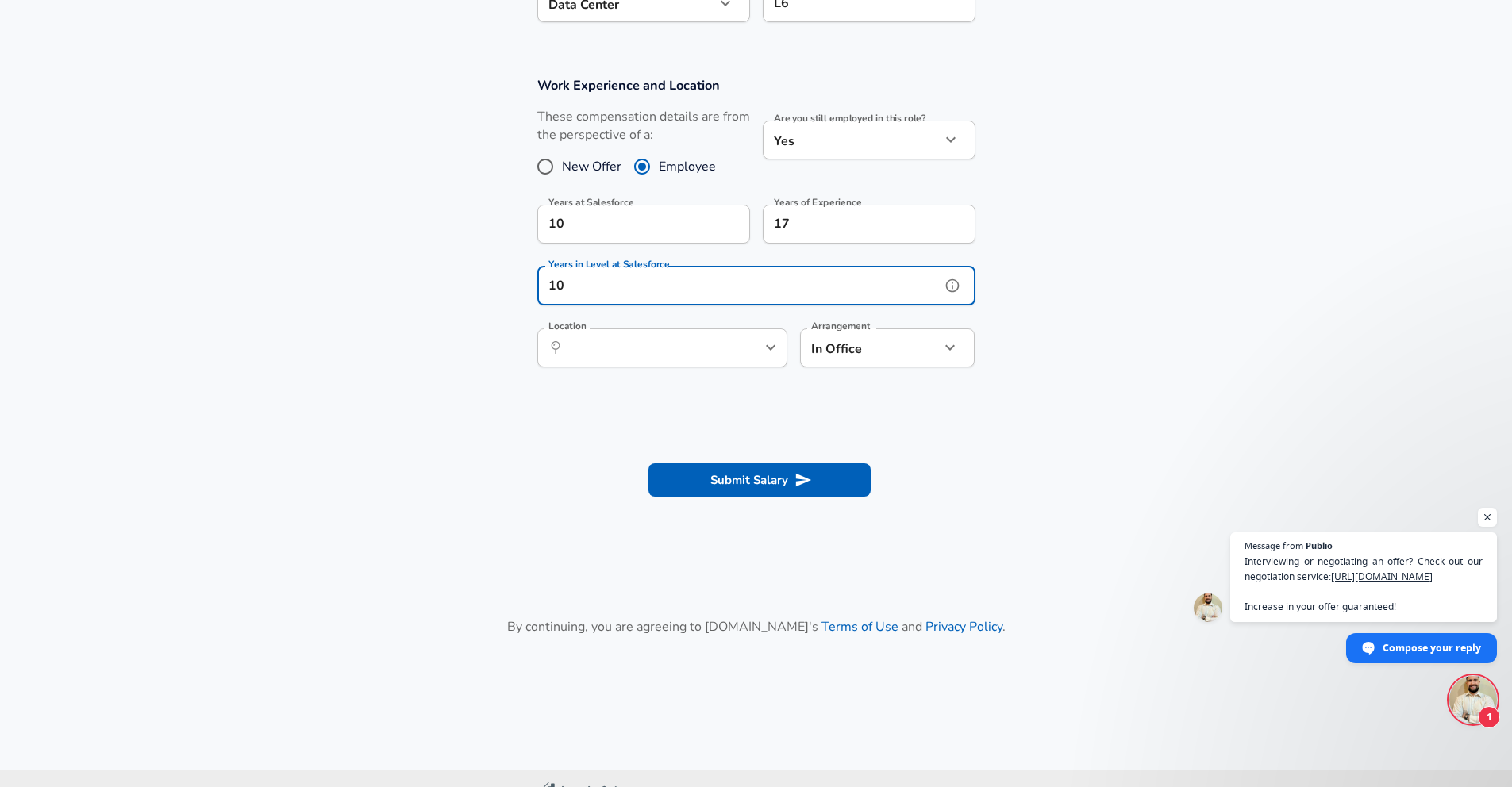
type input "10"
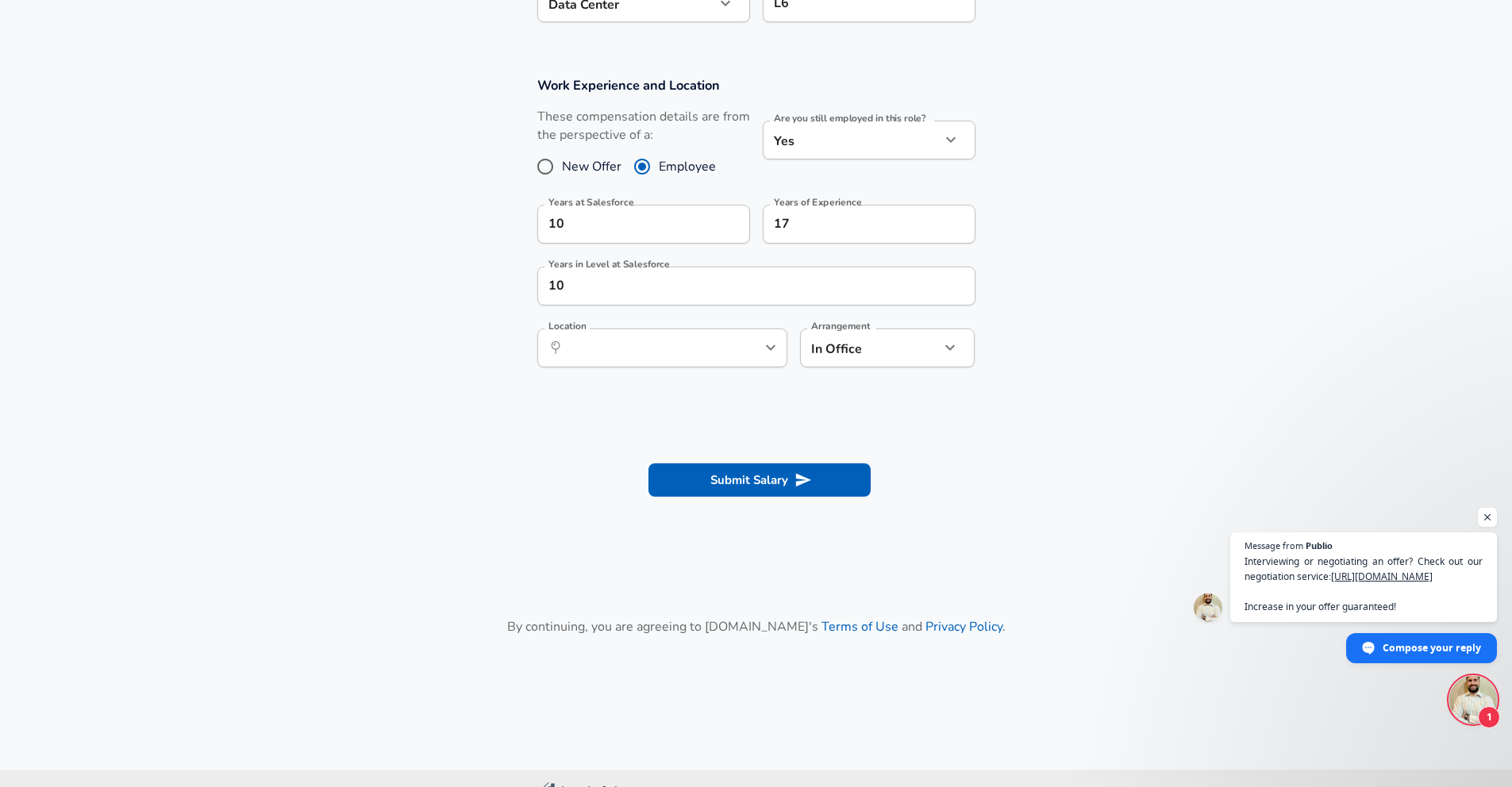
drag, startPoint x: 573, startPoint y: 457, endPoint x: 595, endPoint y: 367, distance: 92.6
click at [574, 457] on section "Submit Salary" at bounding box center [756, 477] width 1512 height 89
click at [628, 329] on div "Location ​ Location" at bounding box center [663, 350] width 250 height 43
click at [618, 346] on input "Location" at bounding box center [644, 348] width 163 height 25
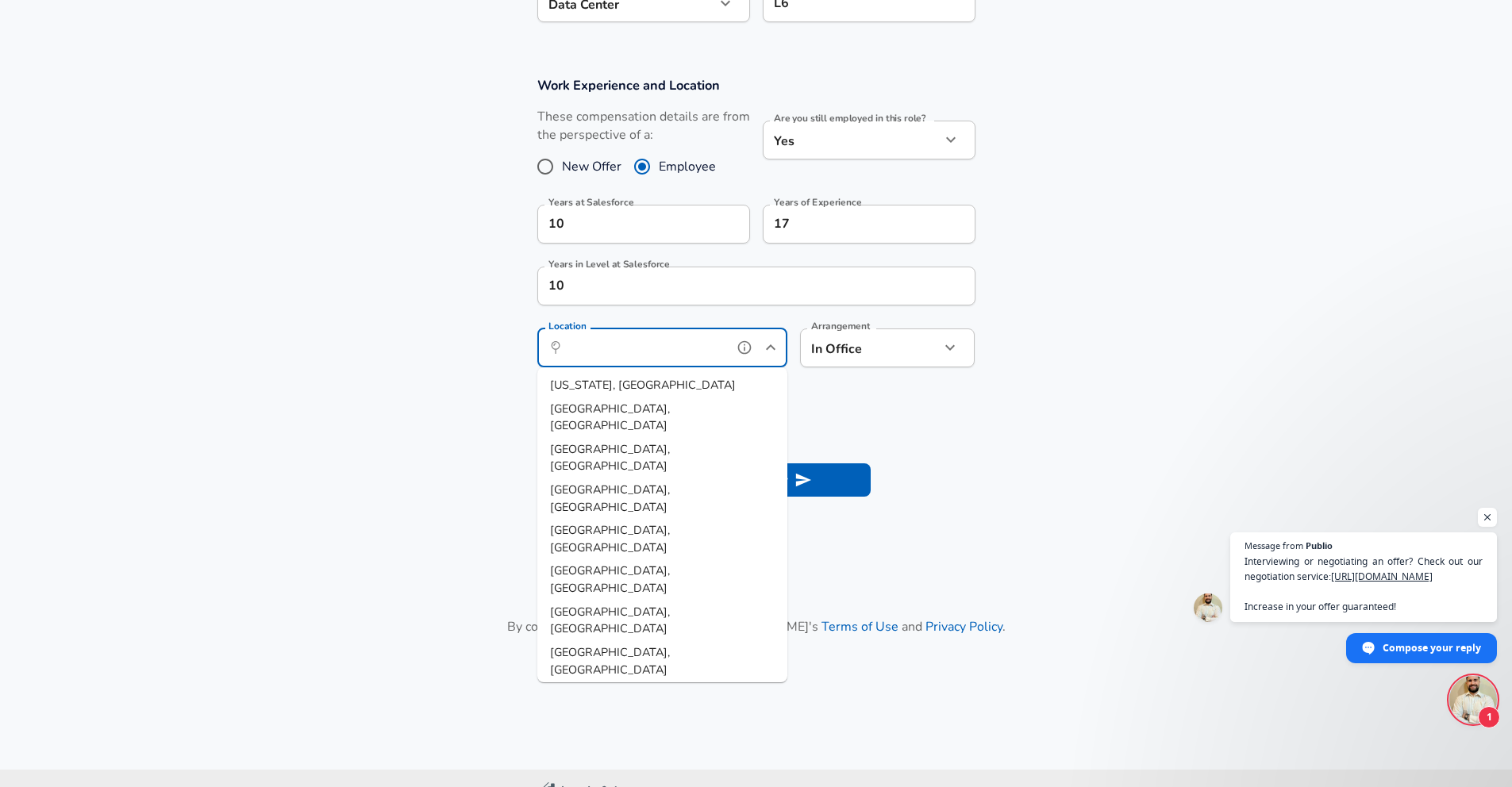
click at [587, 766] on span "[GEOGRAPHIC_DATA], [GEOGRAPHIC_DATA]" at bounding box center [610, 782] width 120 height 33
type input "[GEOGRAPHIC_DATA], [GEOGRAPHIC_DATA]"
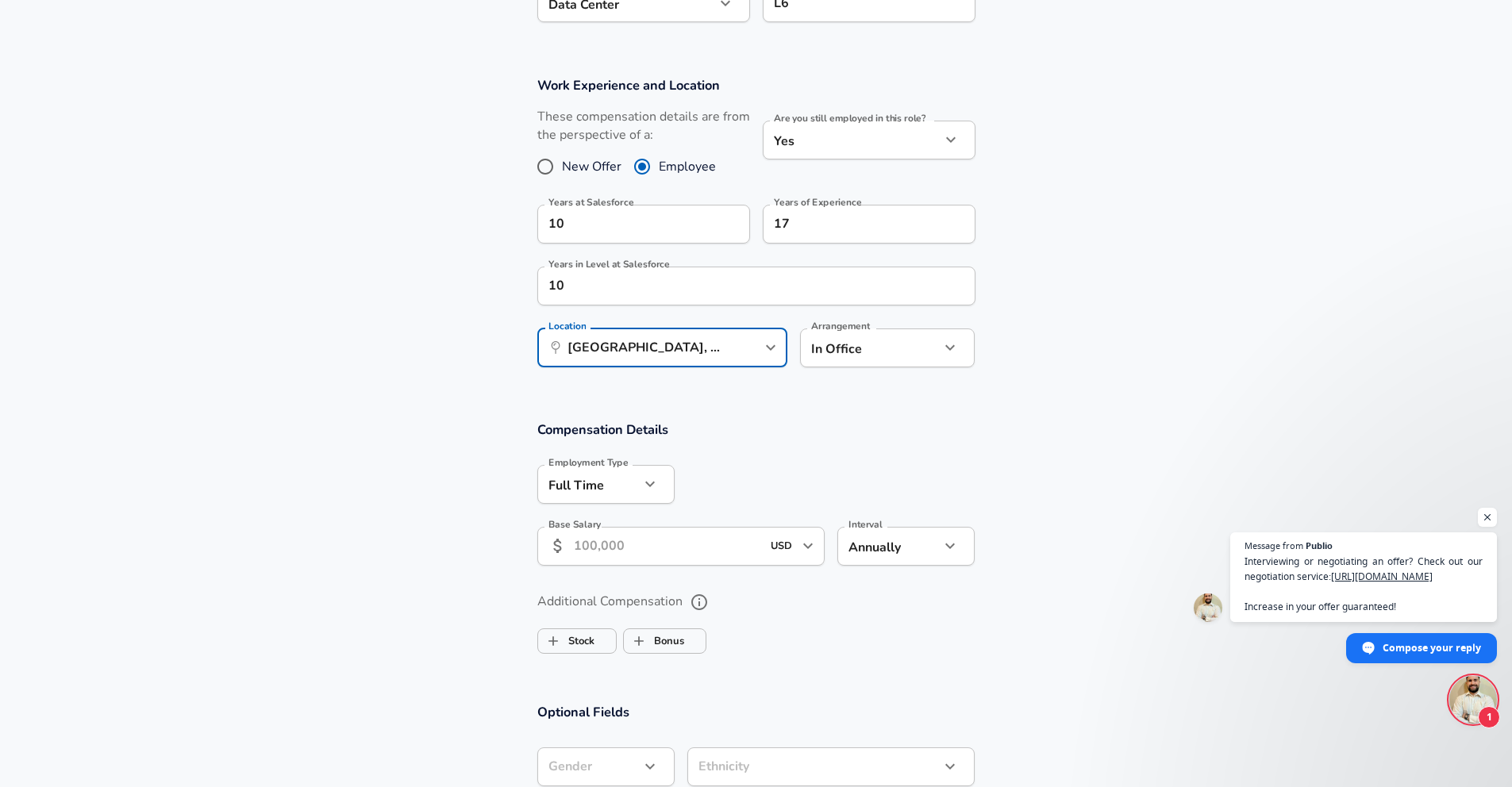
click at [633, 539] on input "Base Salary" at bounding box center [667, 546] width 188 height 39
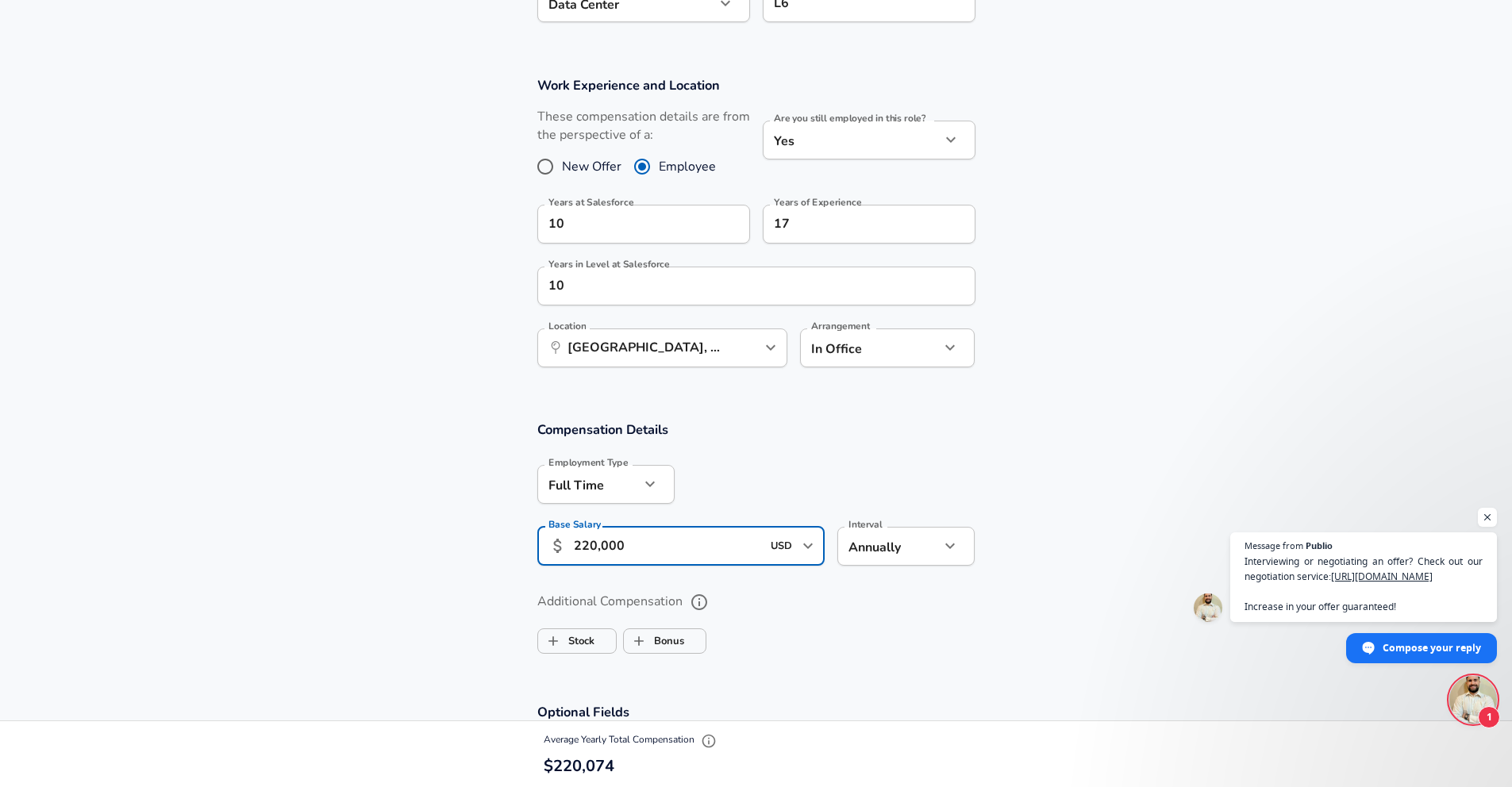
type input "220,000"
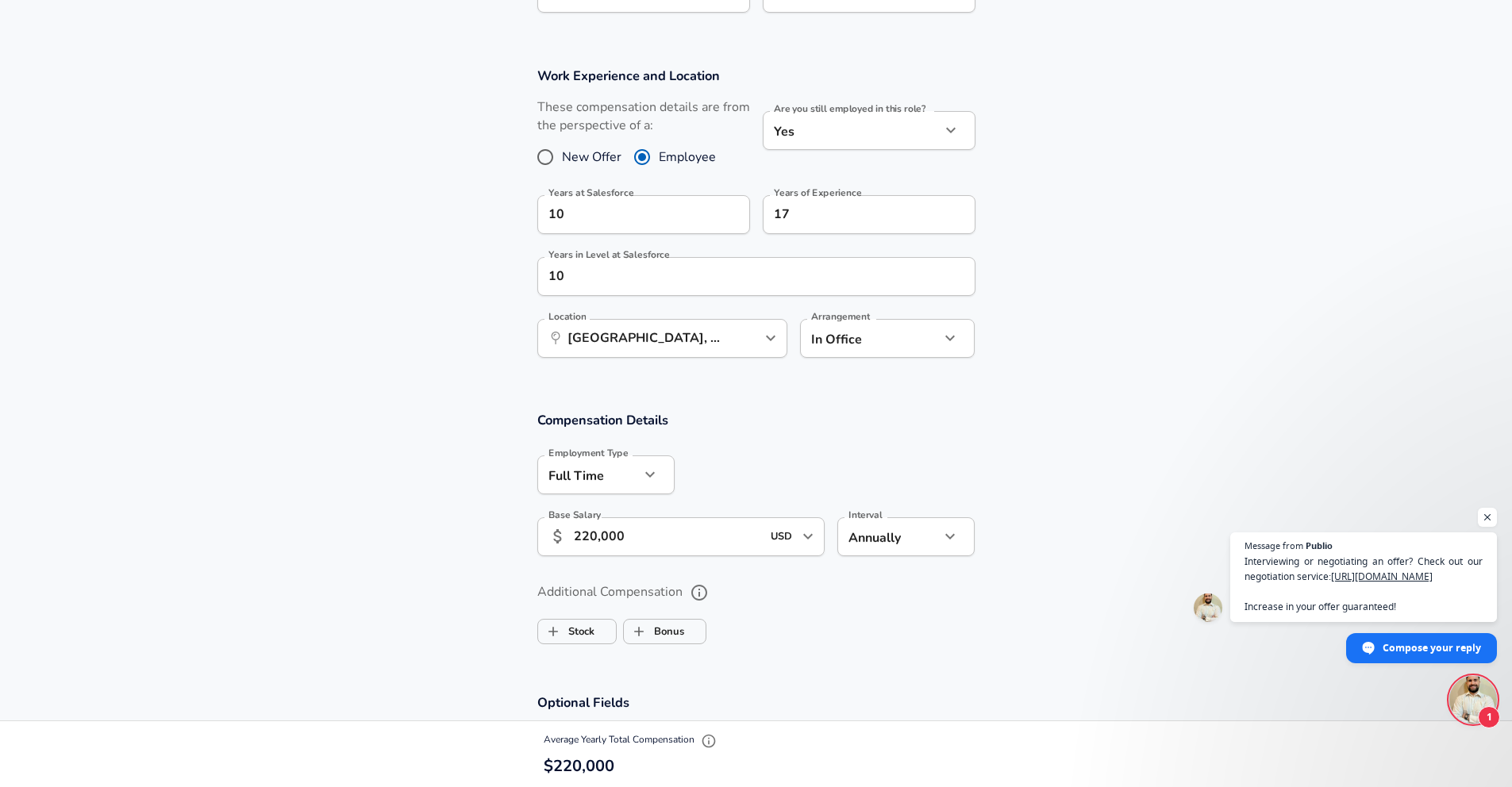
scroll to position [1166, 0]
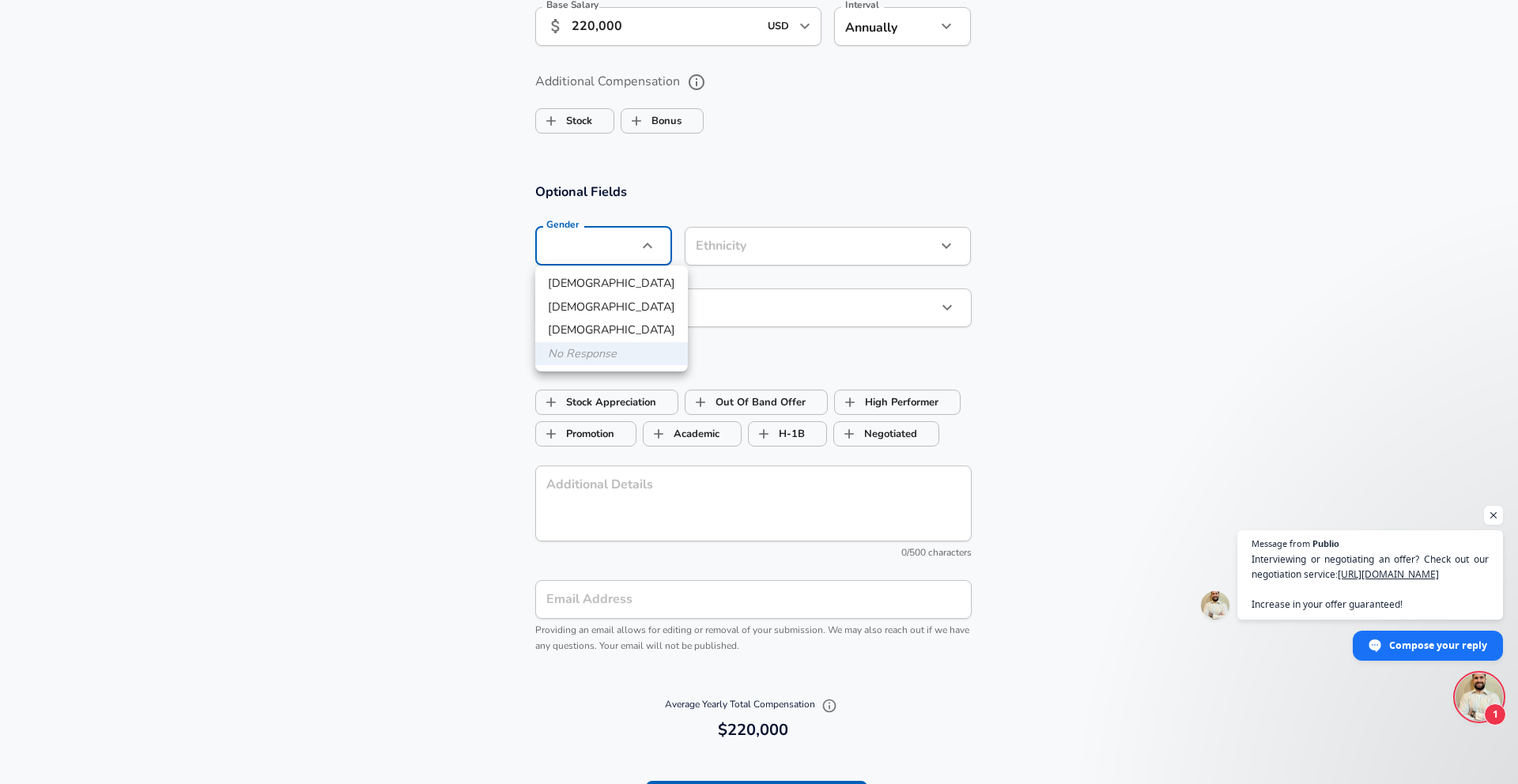
click at [573, 281] on li "[DEMOGRAPHIC_DATA]" at bounding box center [611, 283] width 153 height 24
type input "[DEMOGRAPHIC_DATA]"
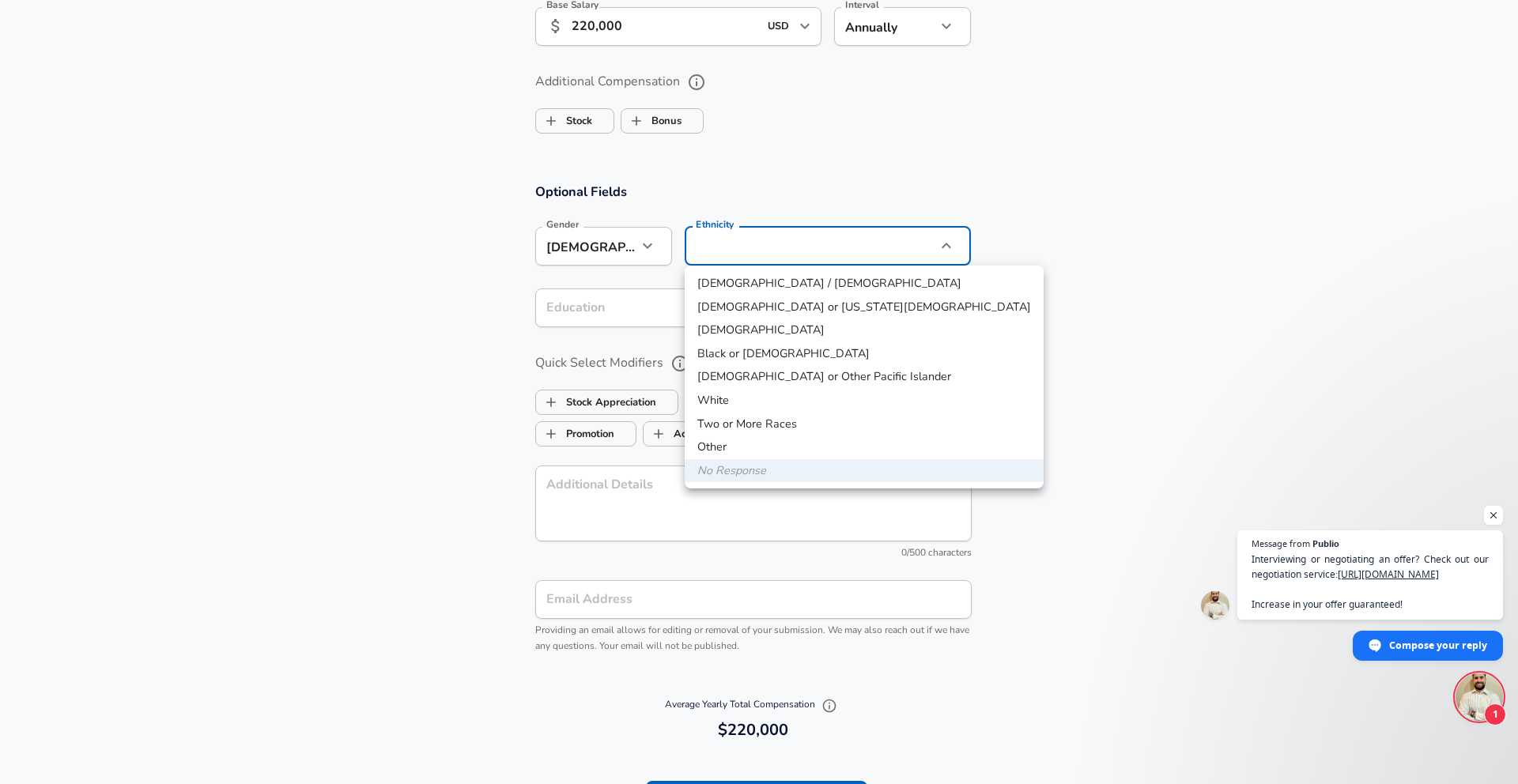
click at [765, 283] on li "[DEMOGRAPHIC_DATA] / [DEMOGRAPHIC_DATA]" at bounding box center [864, 283] width 359 height 24
type input "[DEMOGRAPHIC_DATA] / [DEMOGRAPHIC_DATA]"
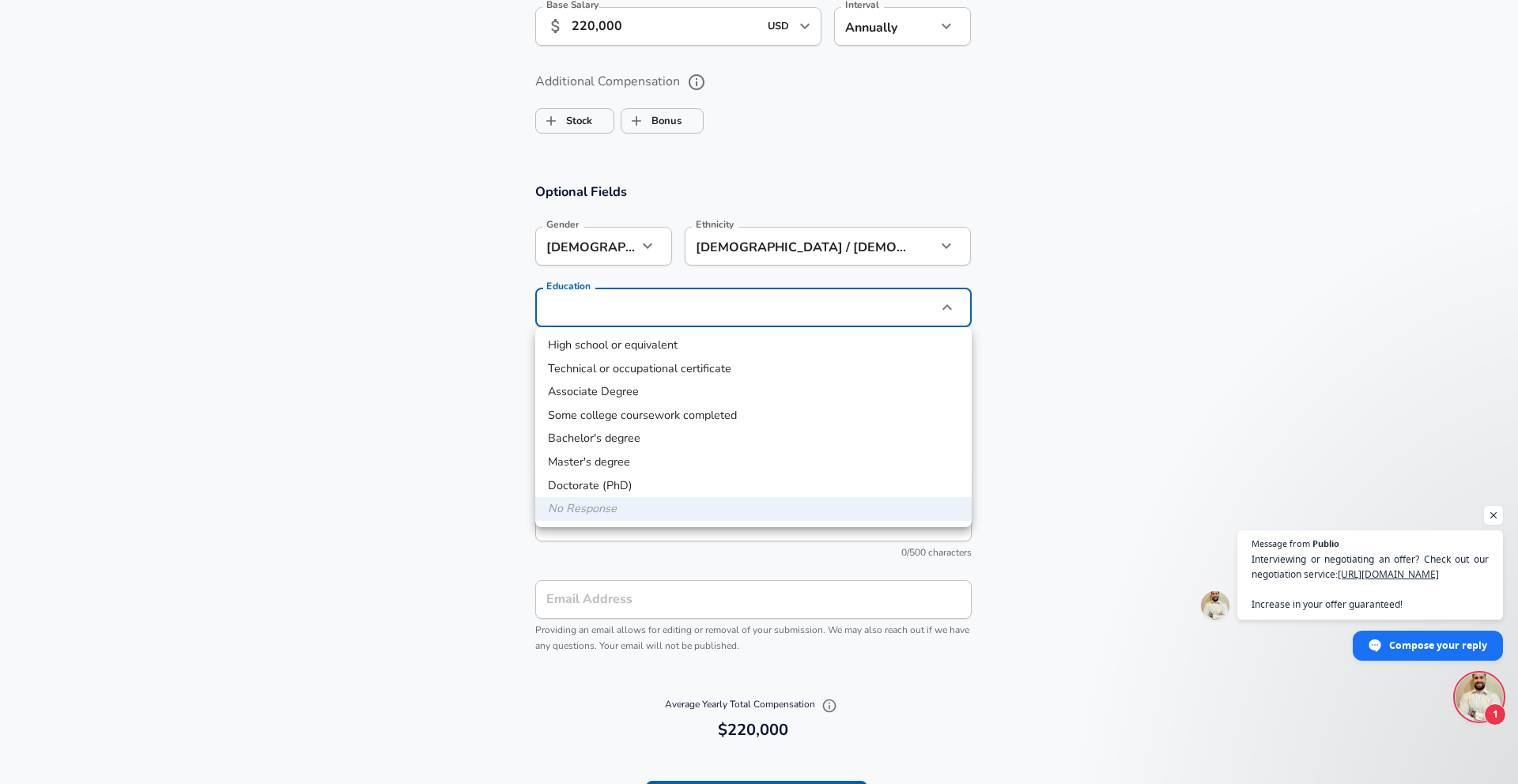
click at [639, 429] on li "Bachelor's degree" at bounding box center [754, 439] width 437 height 24
type input "Bachelors degree"
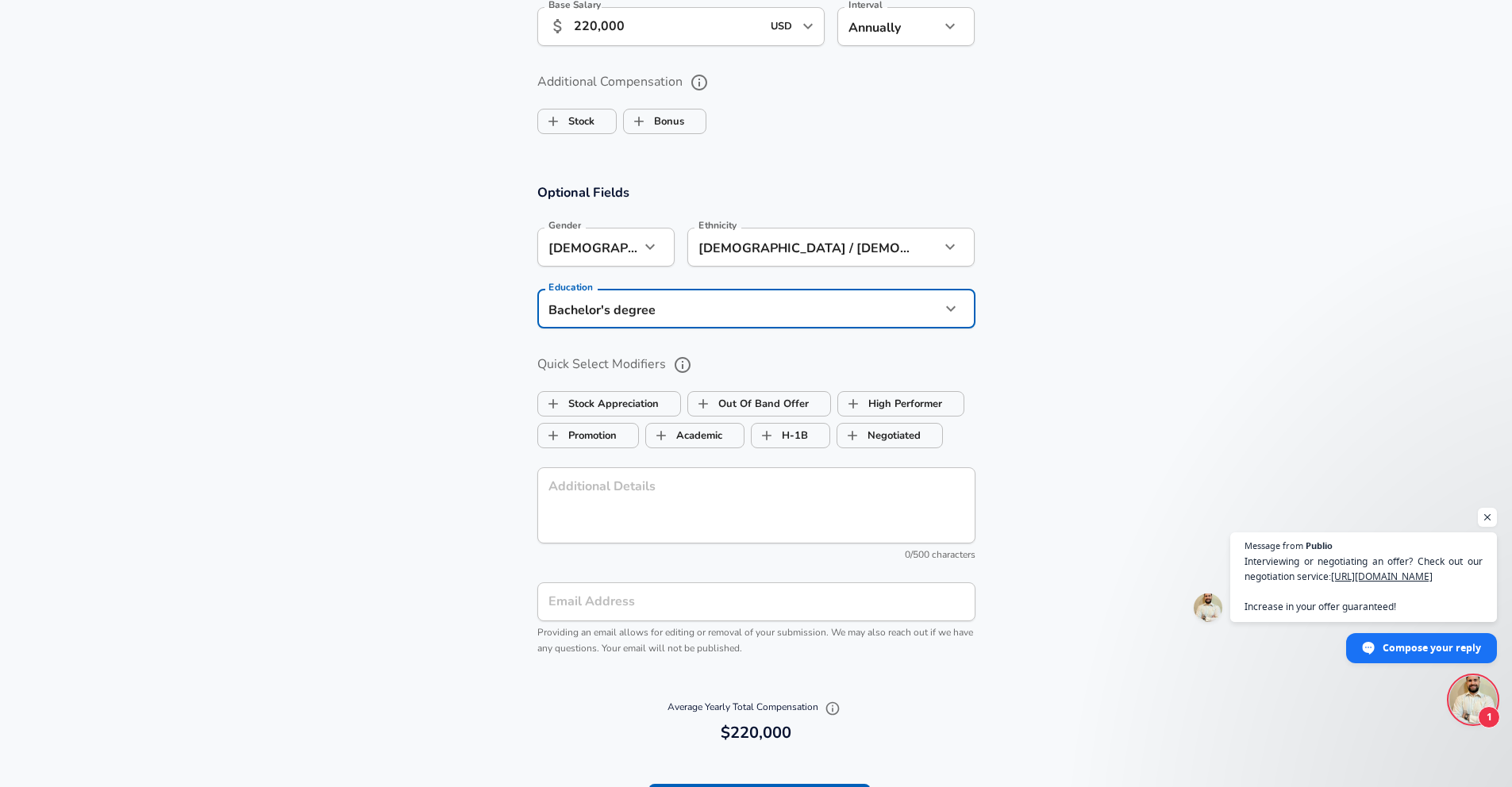
click at [486, 450] on section "Optional Fields Gender [DEMOGRAPHIC_DATA] [DEMOGRAPHIC_DATA] Gender Ethnicity […" at bounding box center [756, 427] width 1512 height 523
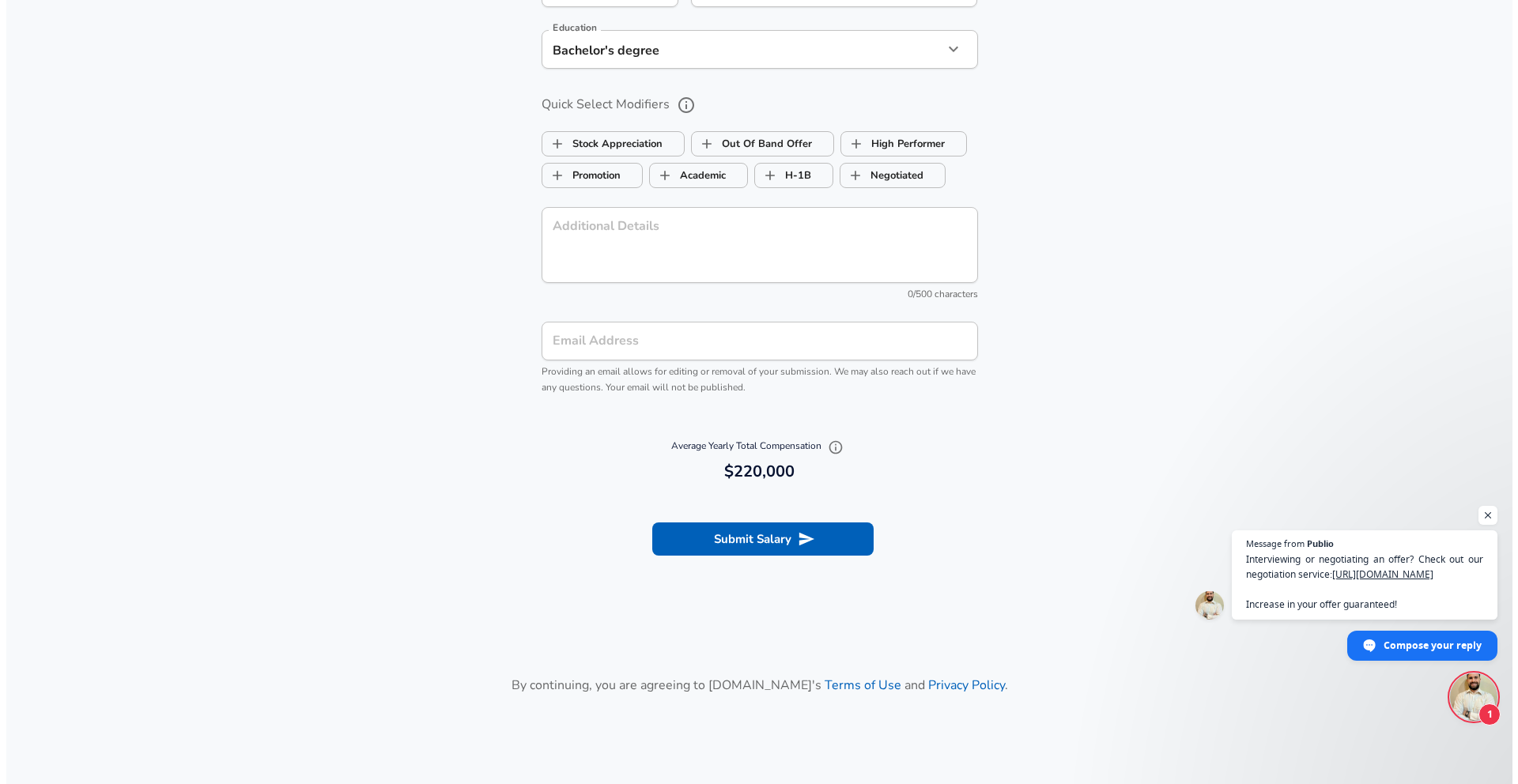
scroll to position [1427, 0]
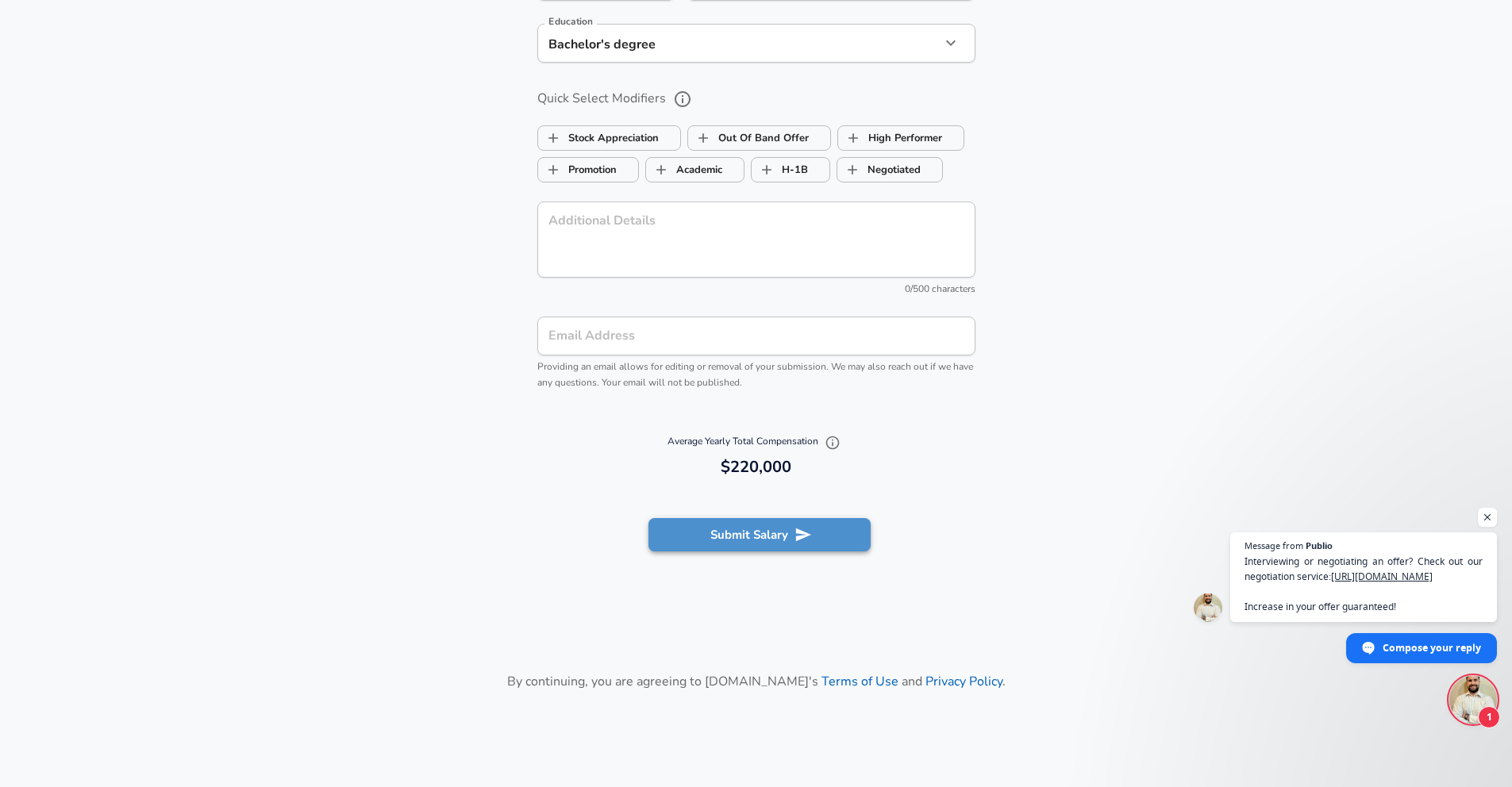
click at [738, 537] on button "Submit Salary" at bounding box center [759, 535] width 222 height 33
